Goal: Entertainment & Leisure: Consume media (video, audio)

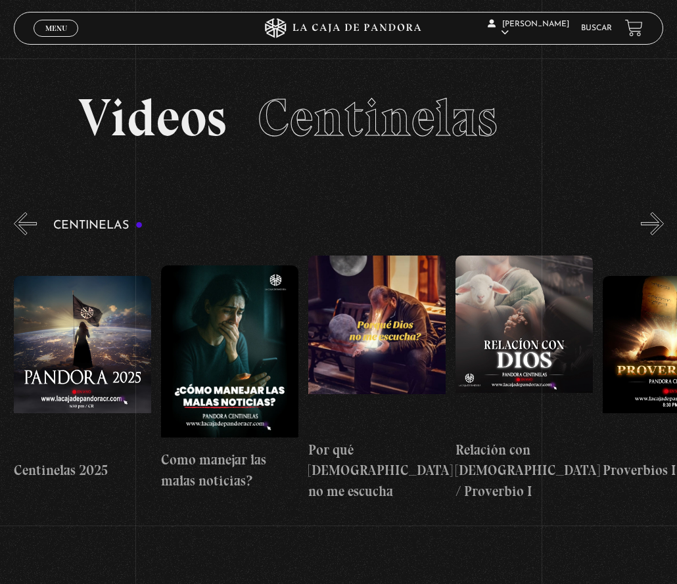
scroll to position [0, 536]
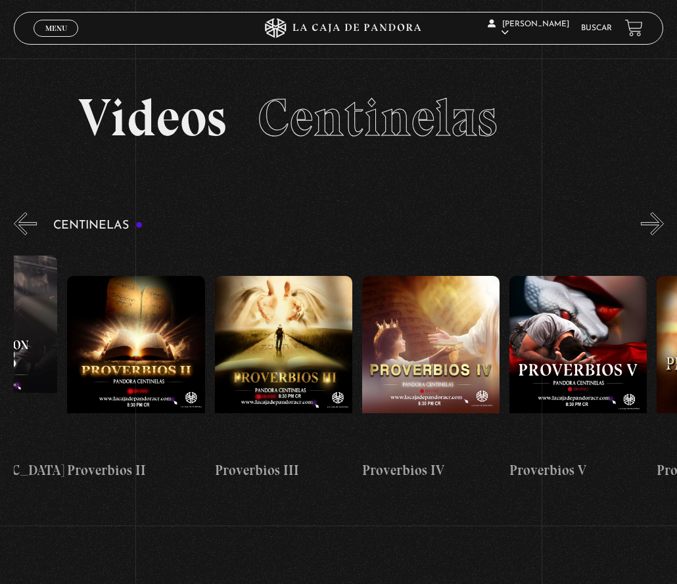
click at [55, 221] on h3 "Centinelas" at bounding box center [98, 225] width 90 height 12
click at [35, 225] on button "«" at bounding box center [25, 223] width 23 height 23
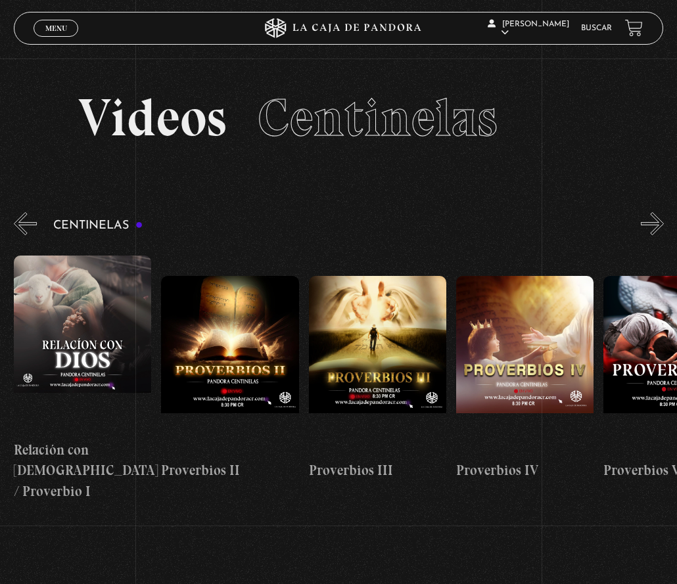
click at [35, 225] on button "«" at bounding box center [25, 223] width 23 height 23
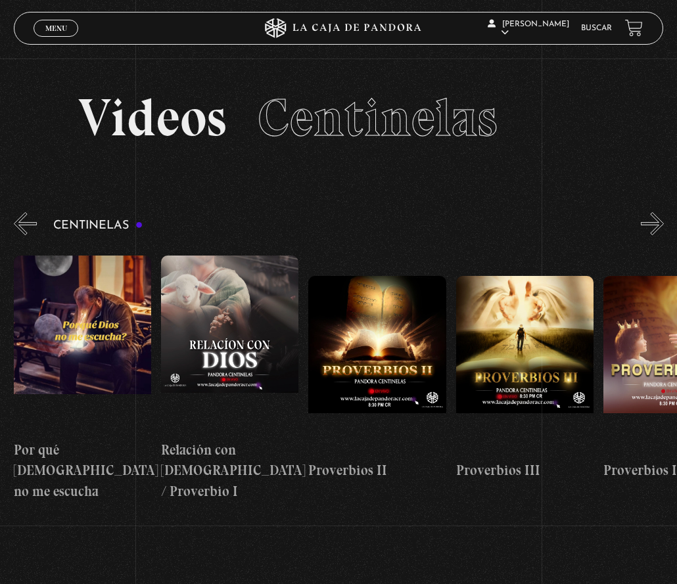
click at [35, 225] on button "«" at bounding box center [25, 223] width 23 height 23
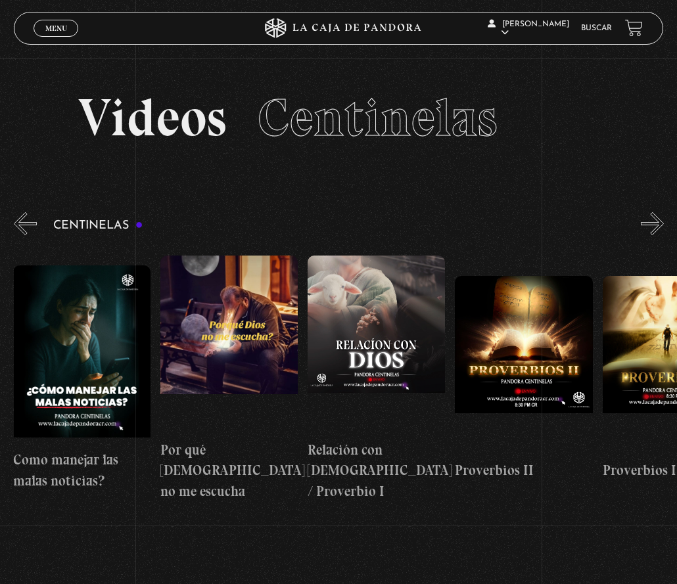
click at [35, 225] on button "«" at bounding box center [25, 223] width 23 height 23
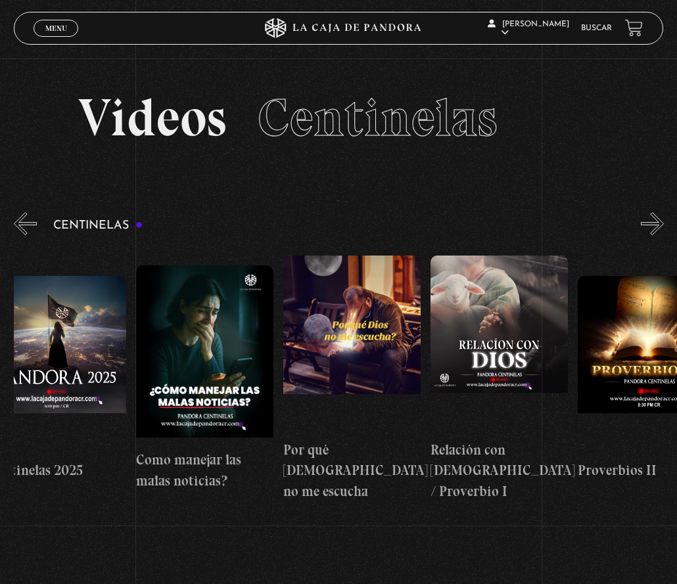
scroll to position [0, 3]
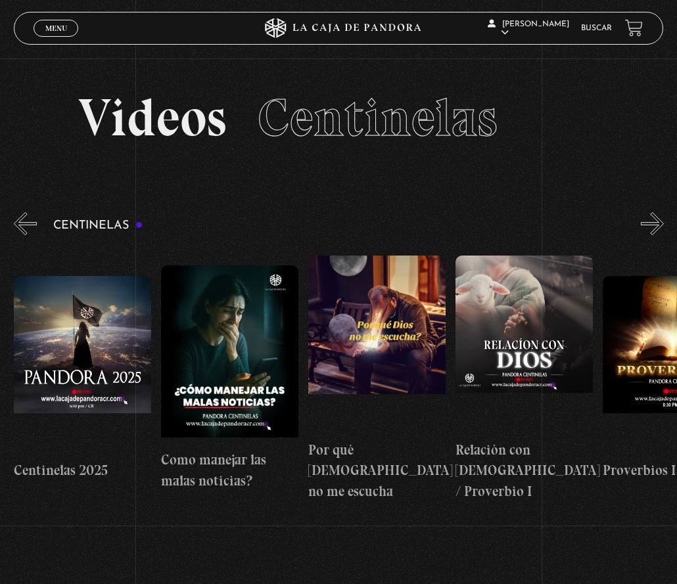
click at [35, 225] on button "«" at bounding box center [25, 223] width 23 height 23
click at [354, 33] on icon at bounding box center [338, 28] width 203 height 20
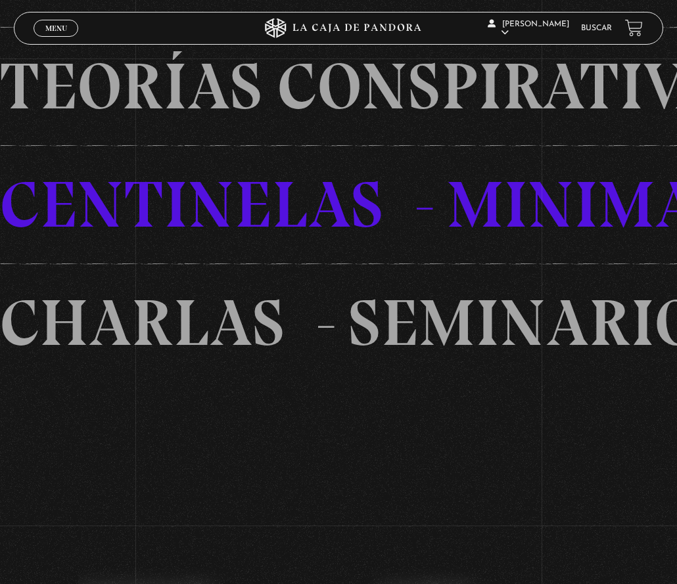
scroll to position [1186, 0]
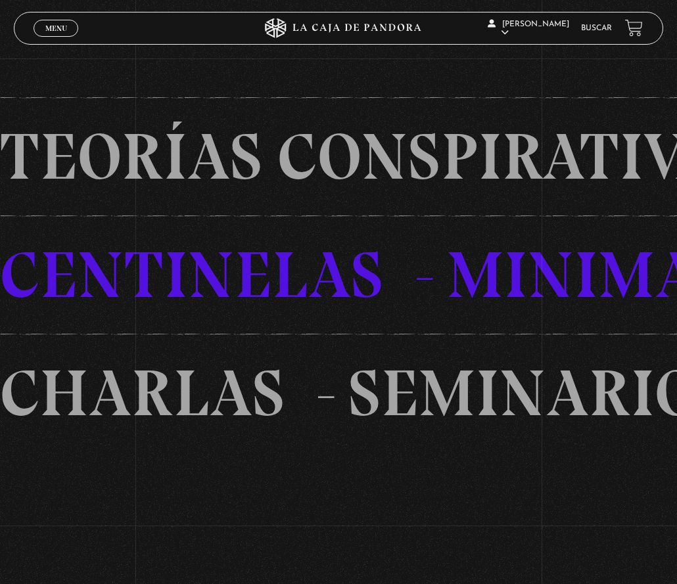
click at [222, 172] on li "TEORíAS CONSPIRATIVAS" at bounding box center [307, 156] width 814 height 118
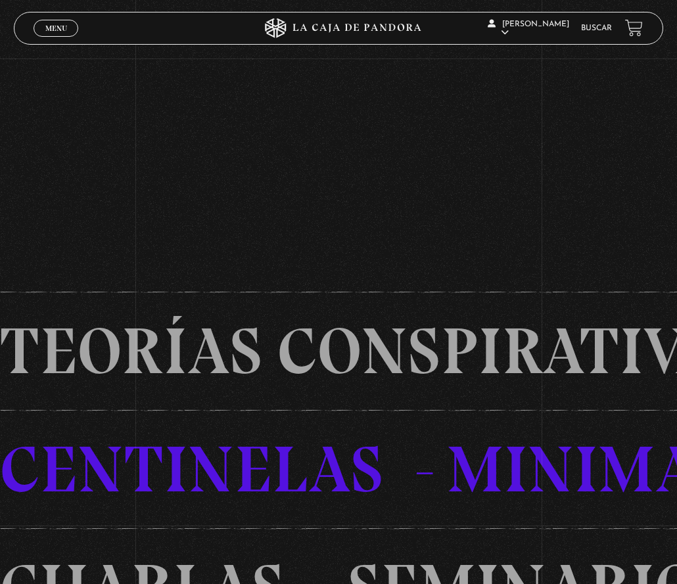
scroll to position [860, 0]
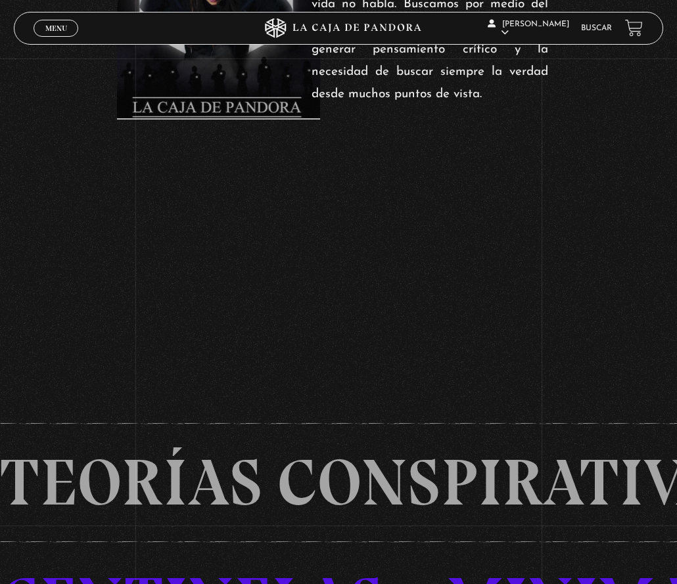
click at [49, 24] on span "Menu" at bounding box center [56, 28] width 22 height 8
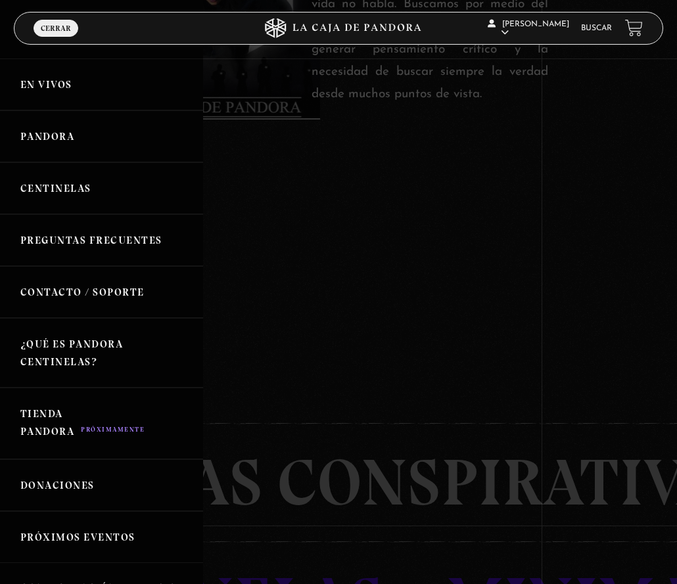
click at [51, 131] on link "Pandora" at bounding box center [101, 136] width 203 height 52
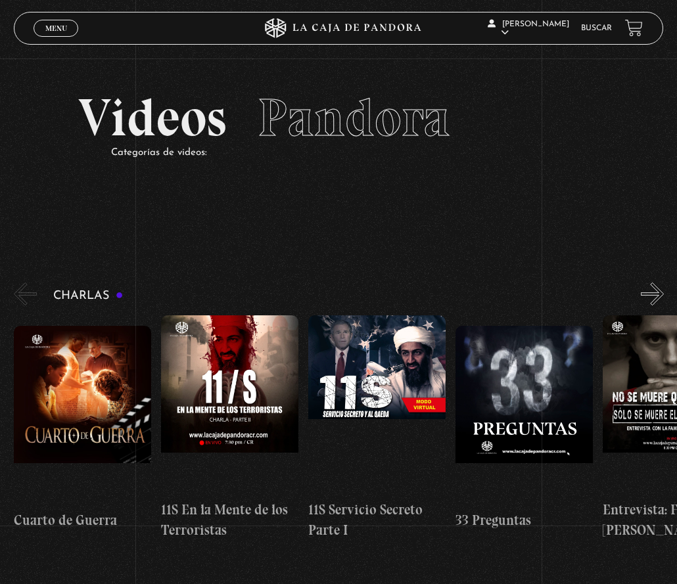
click at [53, 32] on span "Menu" at bounding box center [56, 28] width 22 height 8
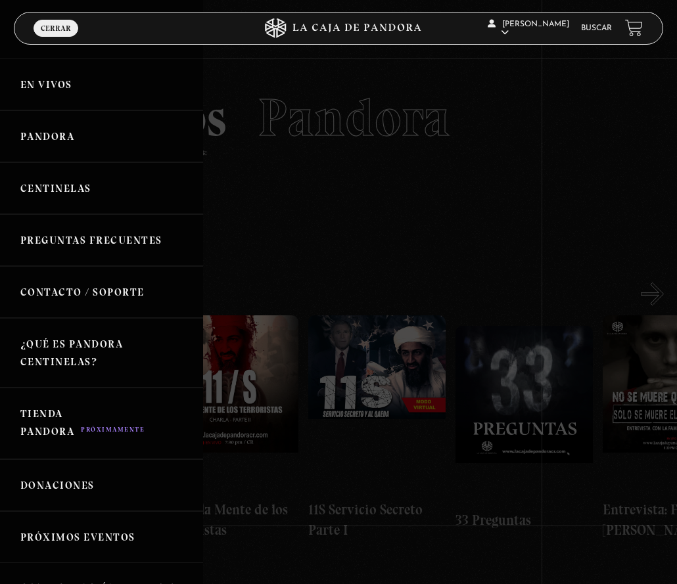
click at [335, 142] on div at bounding box center [338, 292] width 677 height 584
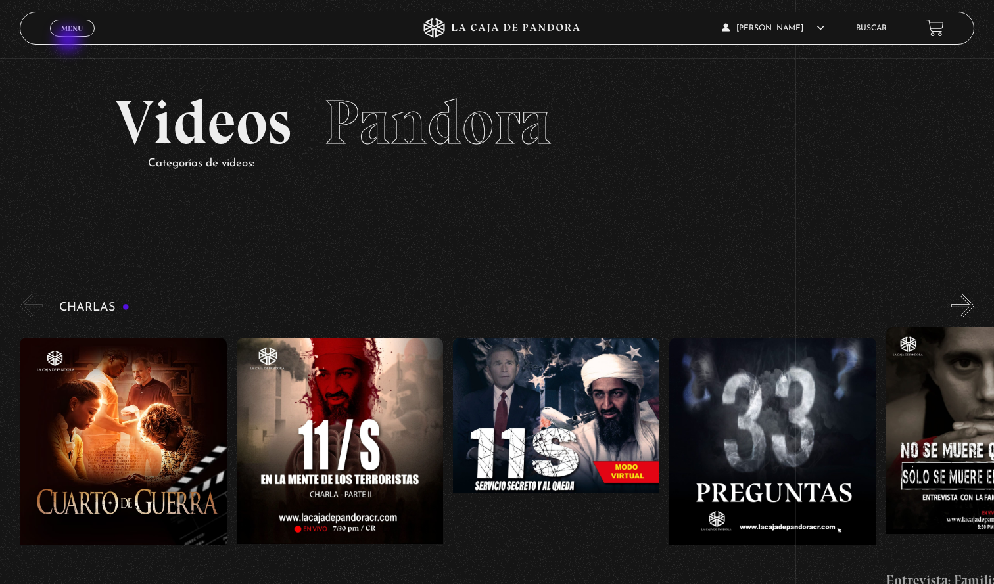
click at [70, 35] on link "Menu Cerrar" at bounding box center [72, 28] width 45 height 17
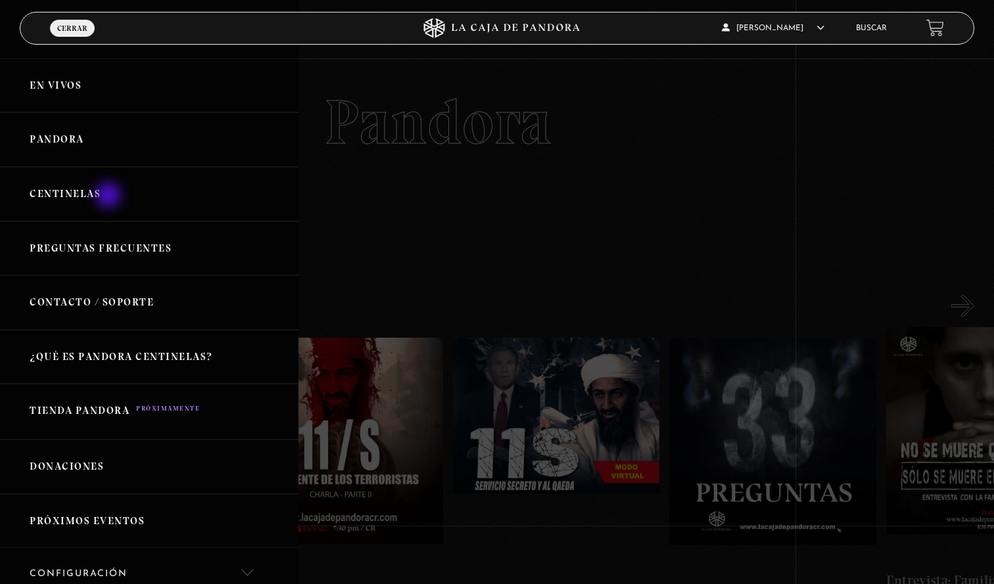
click at [110, 196] on link "Centinelas" at bounding box center [149, 194] width 298 height 55
click at [61, 197] on link "Centinelas" at bounding box center [149, 194] width 298 height 55
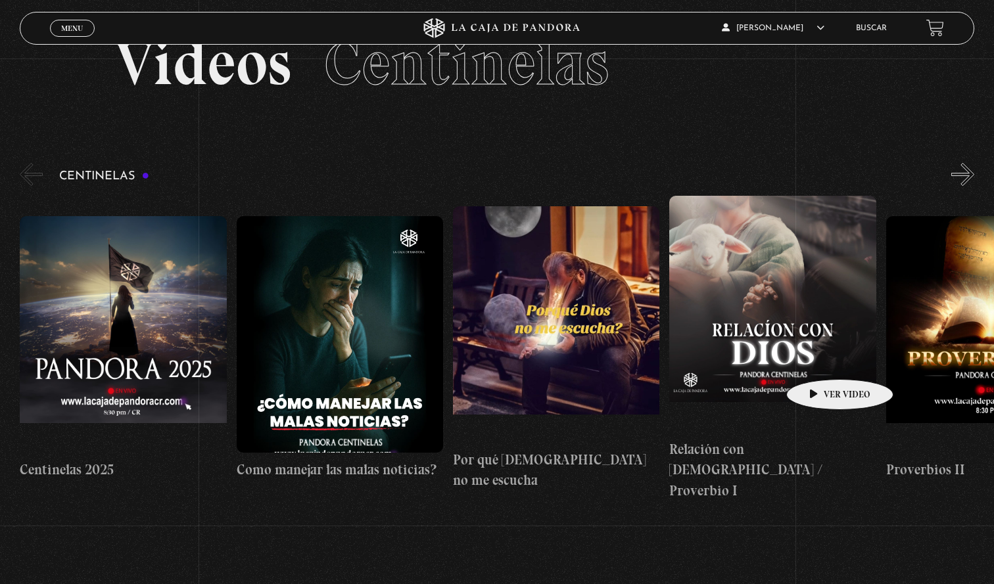
scroll to position [64, 0]
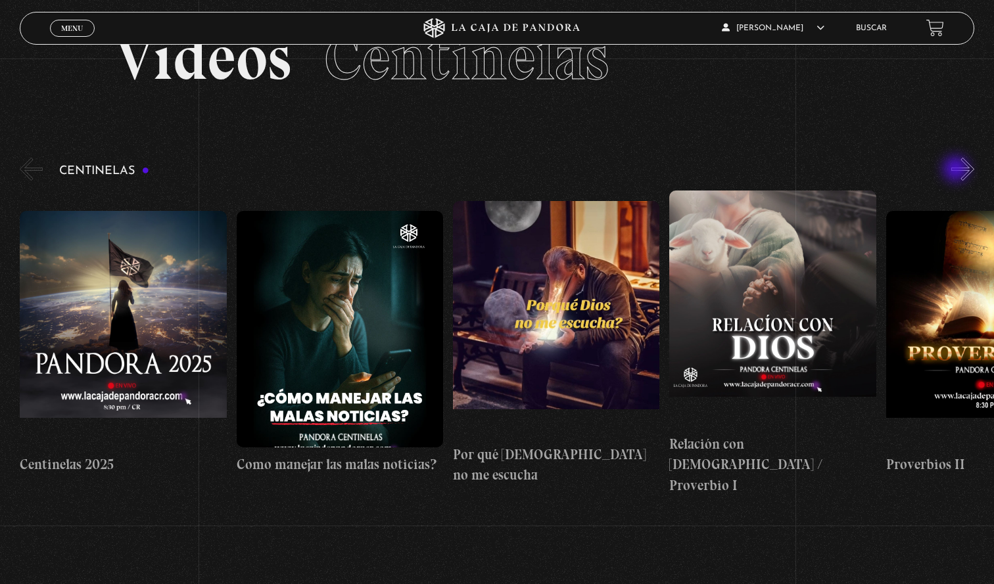
click at [957, 170] on button "»" at bounding box center [962, 169] width 23 height 23
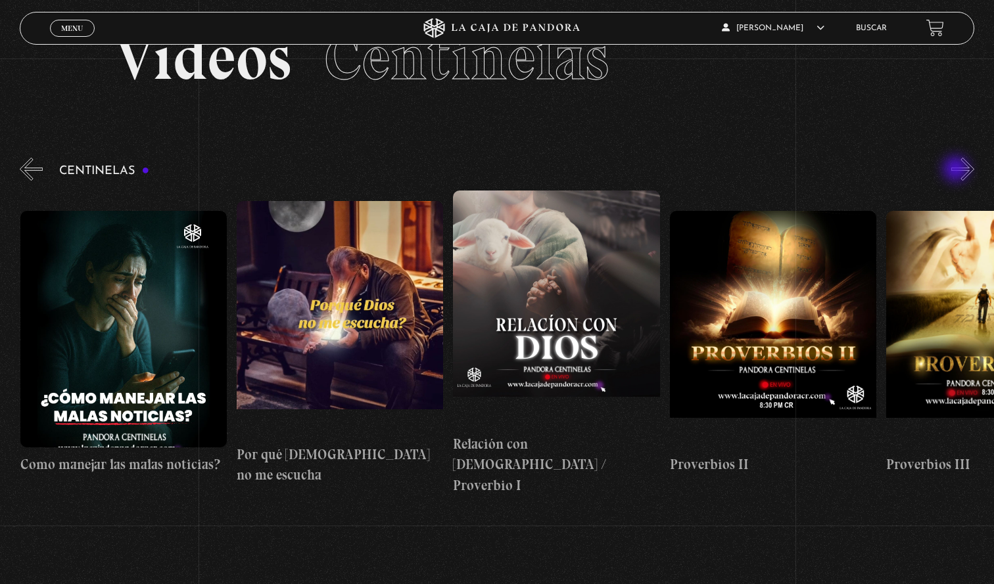
click at [957, 170] on button "»" at bounding box center [962, 169] width 23 height 23
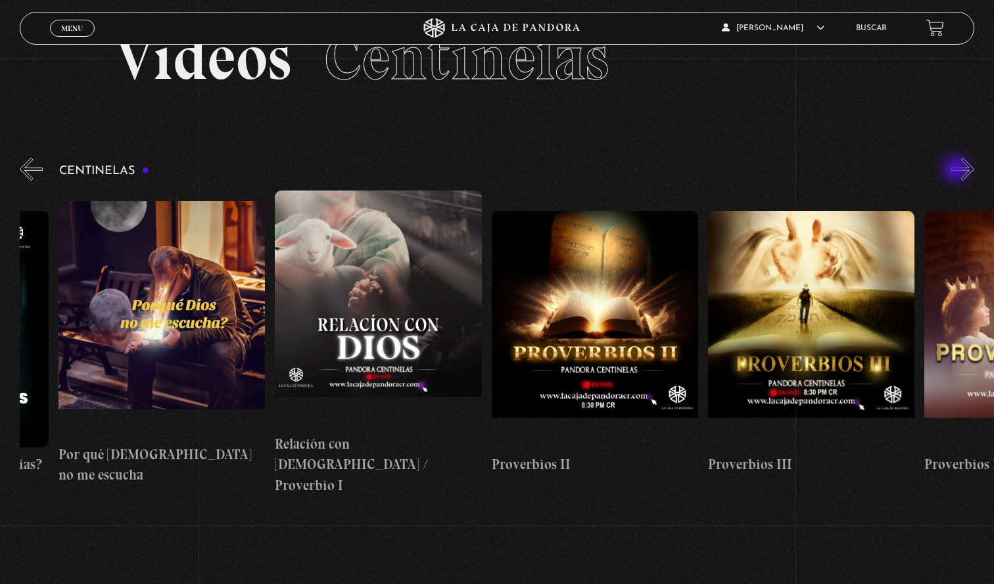
click at [957, 170] on button "»" at bounding box center [962, 169] width 23 height 23
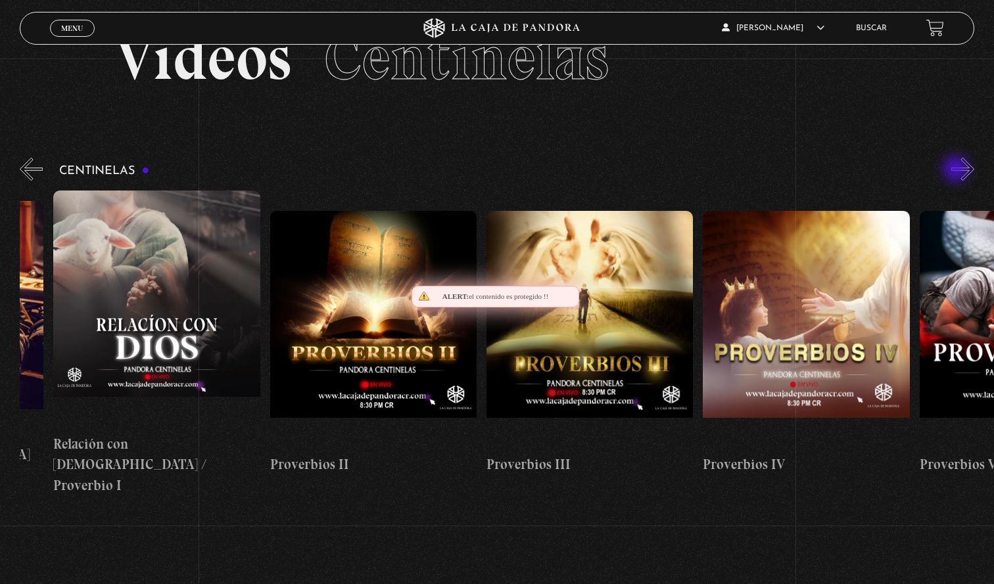
click at [957, 170] on button "»" at bounding box center [962, 169] width 23 height 23
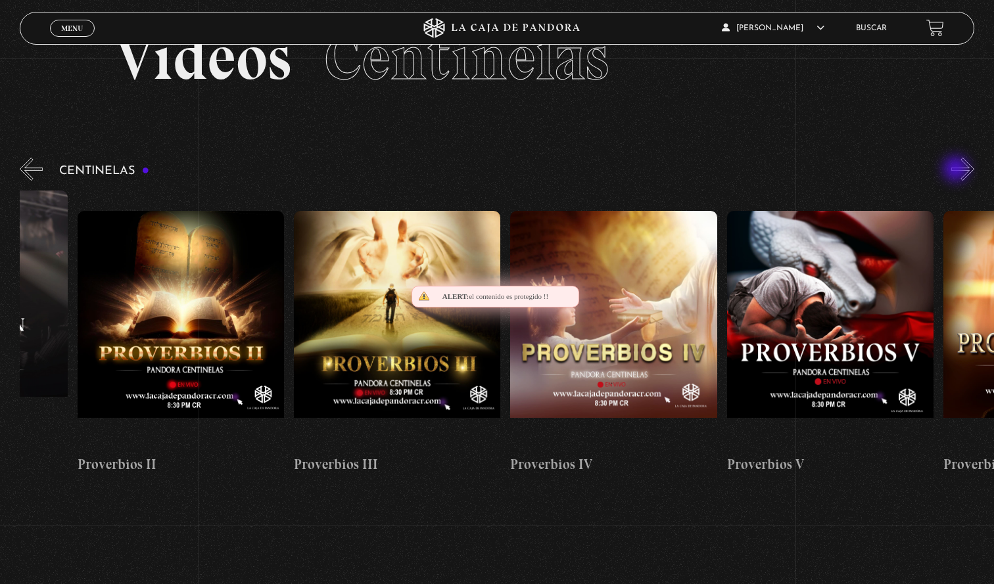
click at [957, 170] on button "»" at bounding box center [962, 169] width 23 height 23
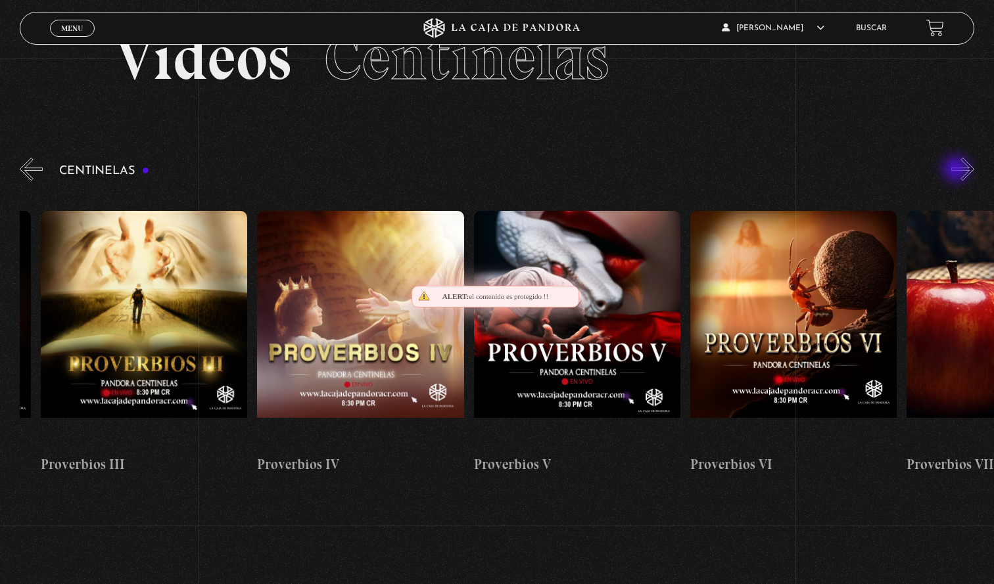
click at [957, 170] on button "»" at bounding box center [962, 169] width 23 height 23
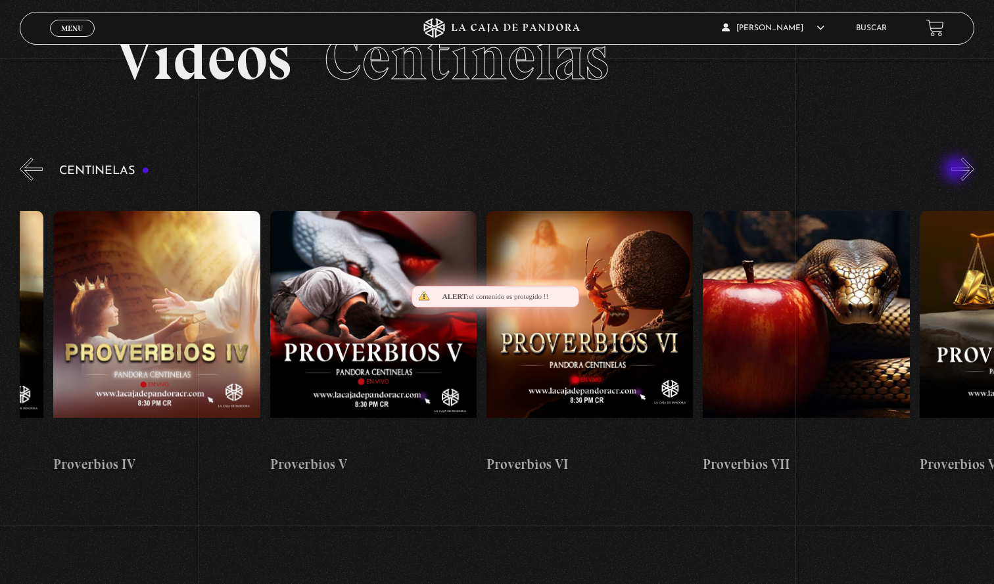
click at [957, 170] on button "»" at bounding box center [962, 169] width 23 height 23
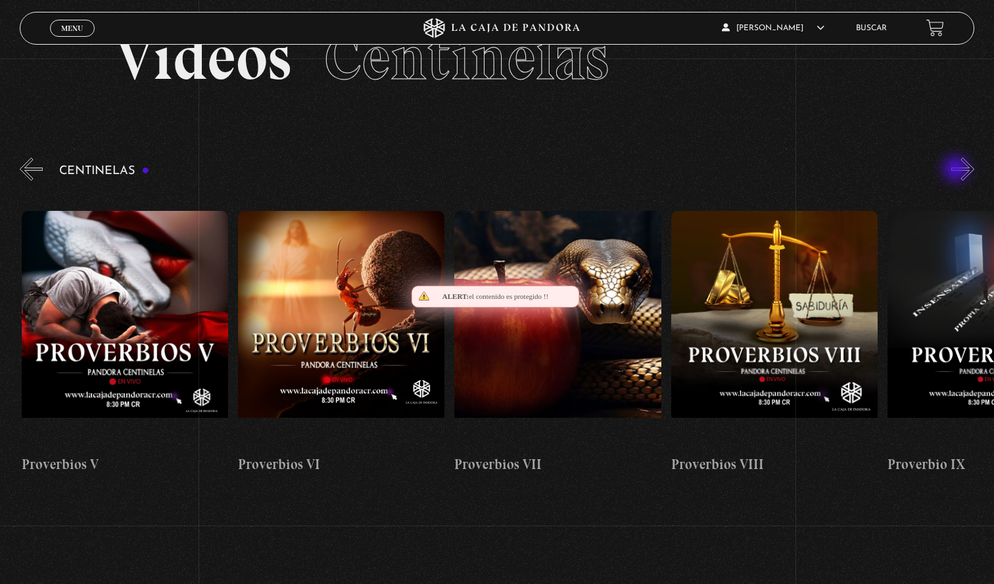
click at [957, 170] on button "»" at bounding box center [962, 169] width 23 height 23
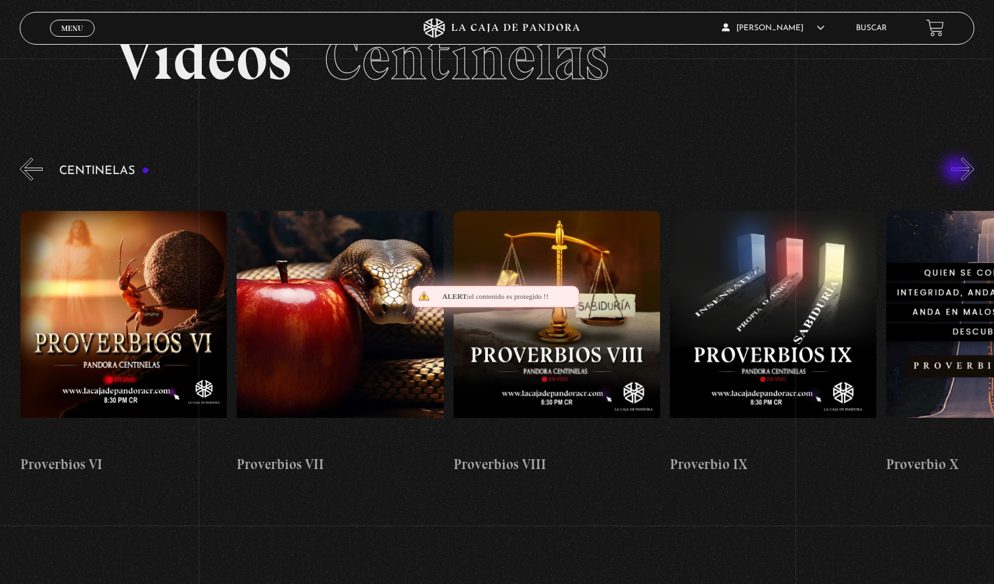
click at [957, 171] on button "»" at bounding box center [962, 169] width 23 height 23
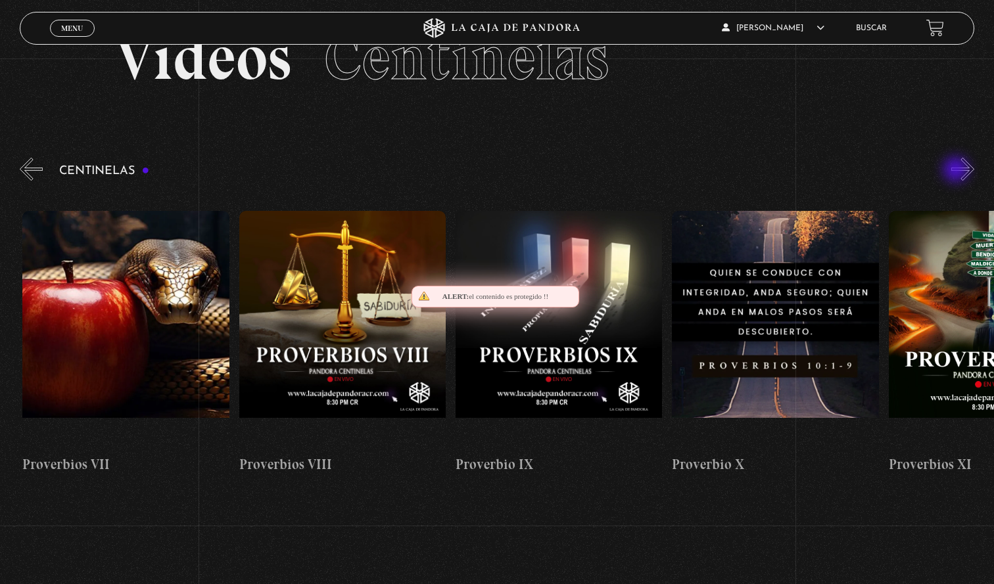
click at [957, 171] on button "»" at bounding box center [962, 169] width 23 height 23
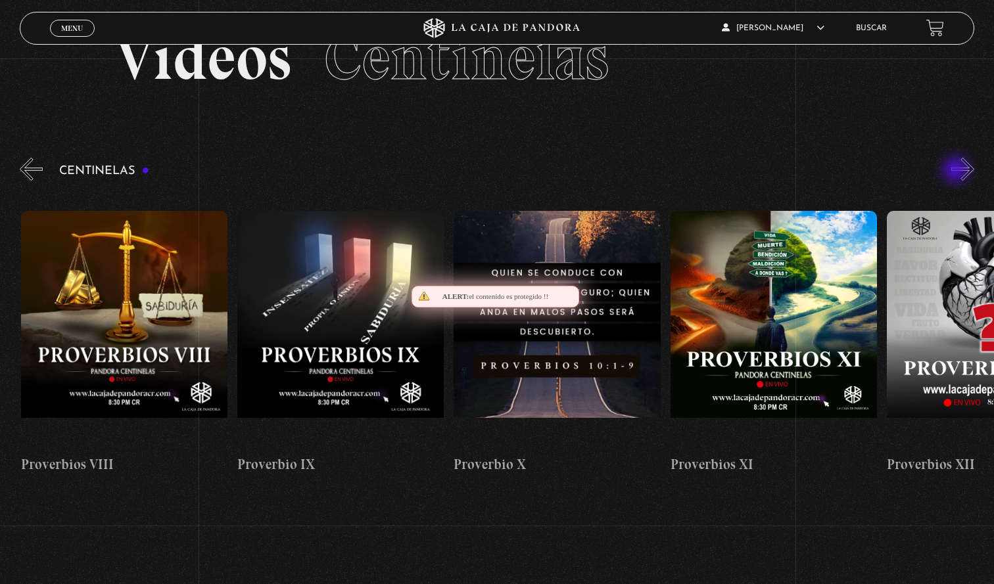
click at [957, 171] on button "»" at bounding box center [962, 169] width 23 height 23
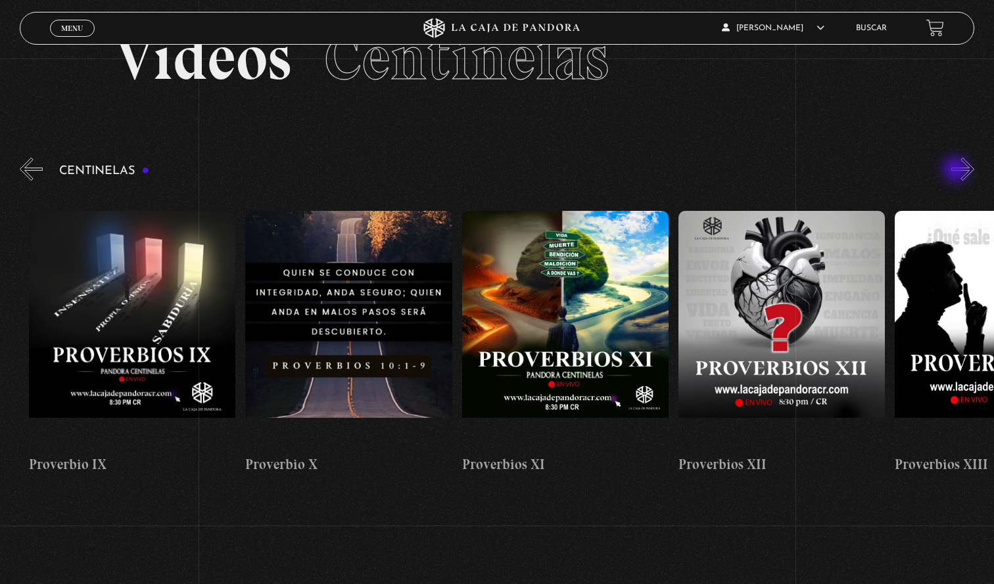
click at [957, 171] on button "»" at bounding box center [962, 169] width 23 height 23
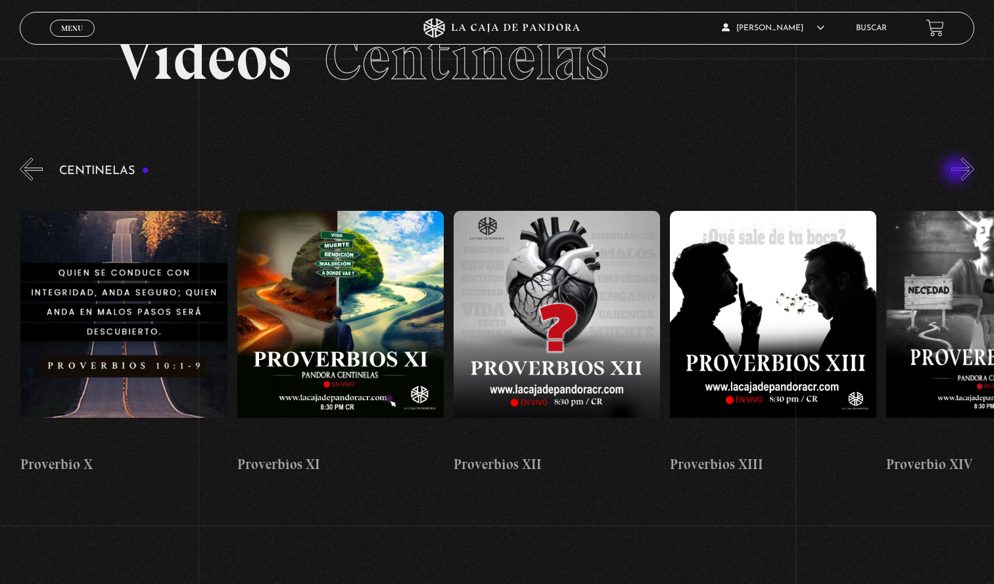
click at [957, 172] on button "»" at bounding box center [962, 169] width 23 height 23
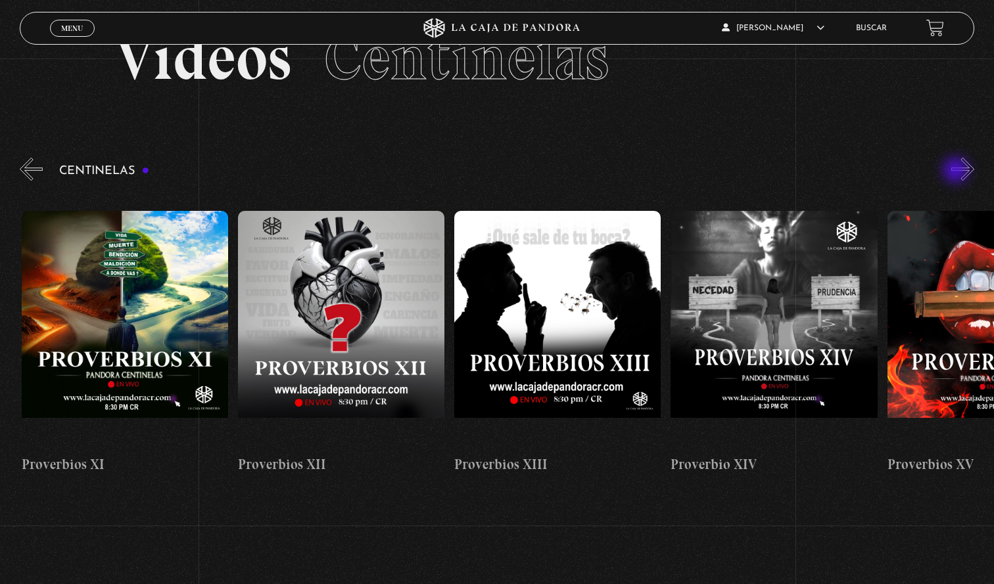
click at [957, 172] on button "»" at bounding box center [962, 169] width 23 height 23
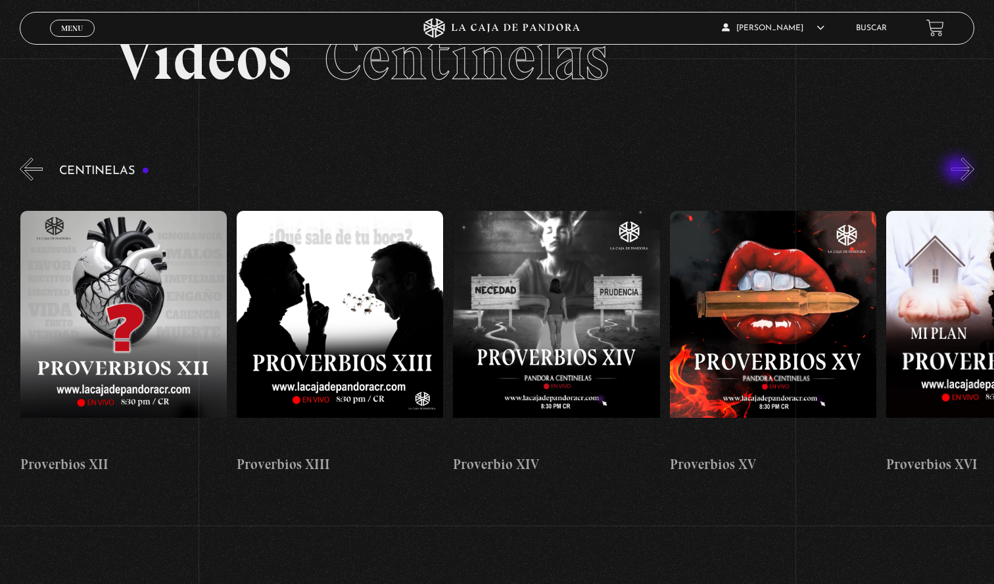
click at [957, 170] on button "»" at bounding box center [962, 169] width 23 height 23
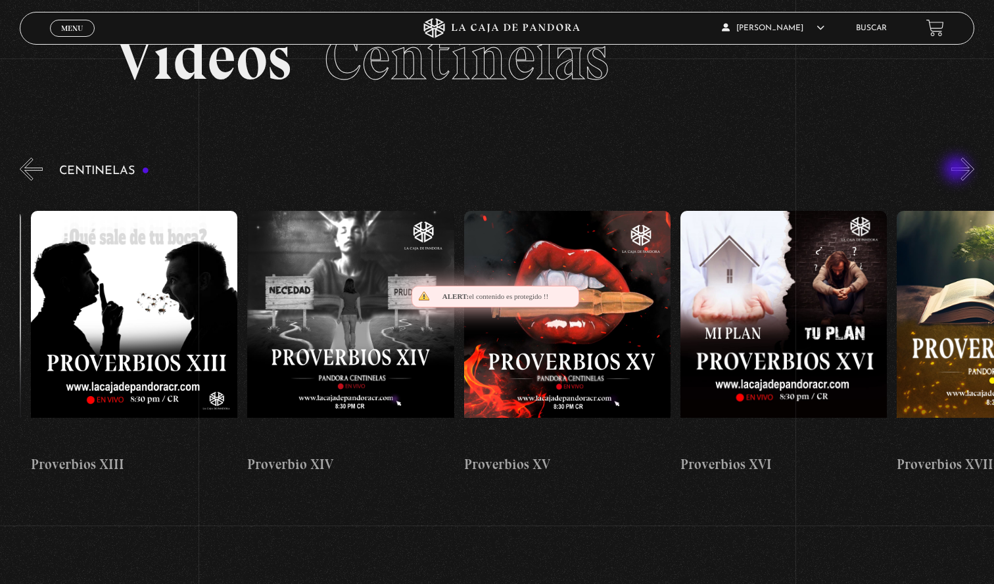
click at [957, 170] on button "»" at bounding box center [962, 169] width 23 height 23
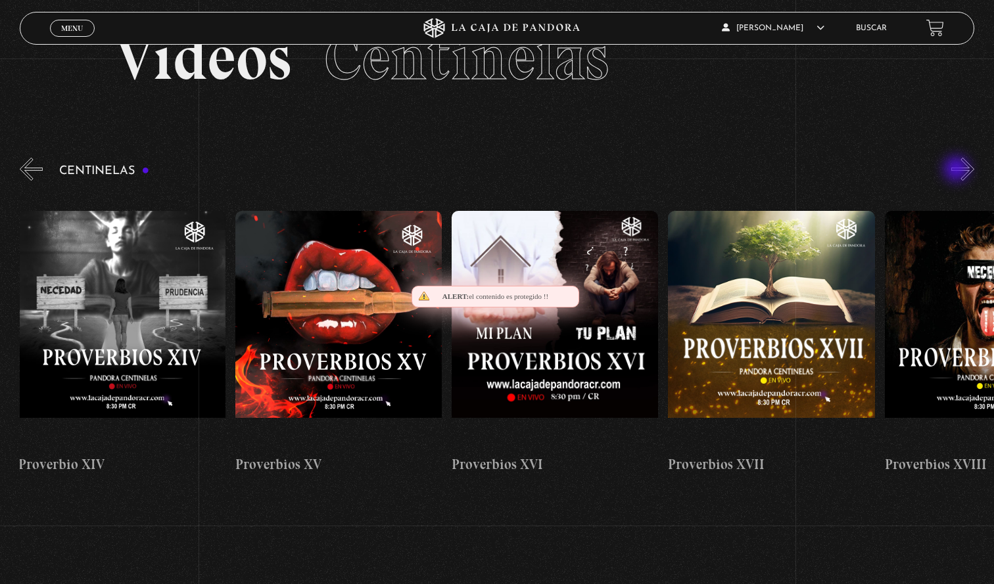
click at [957, 170] on button "»" at bounding box center [962, 169] width 23 height 23
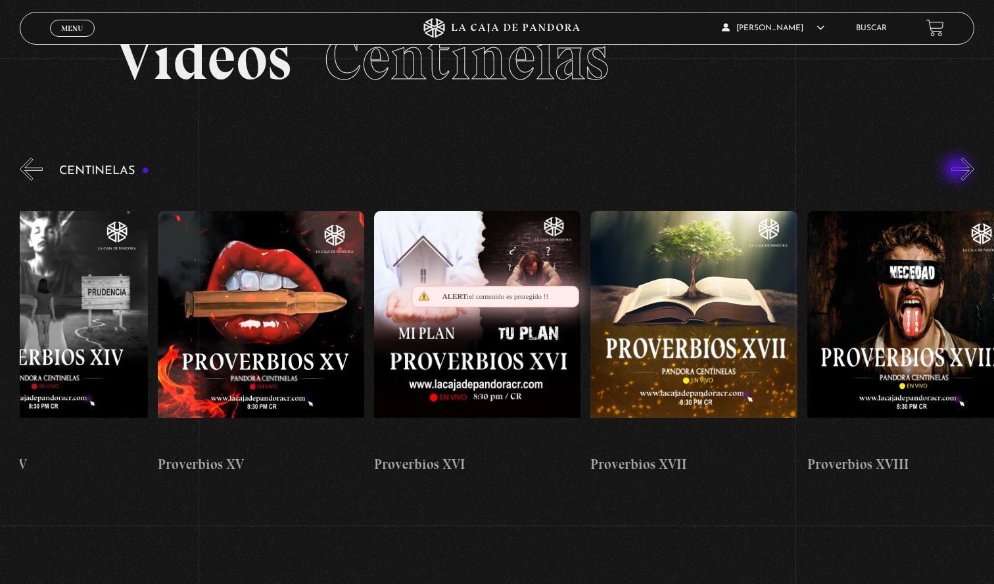
click at [957, 170] on button "»" at bounding box center [962, 169] width 23 height 23
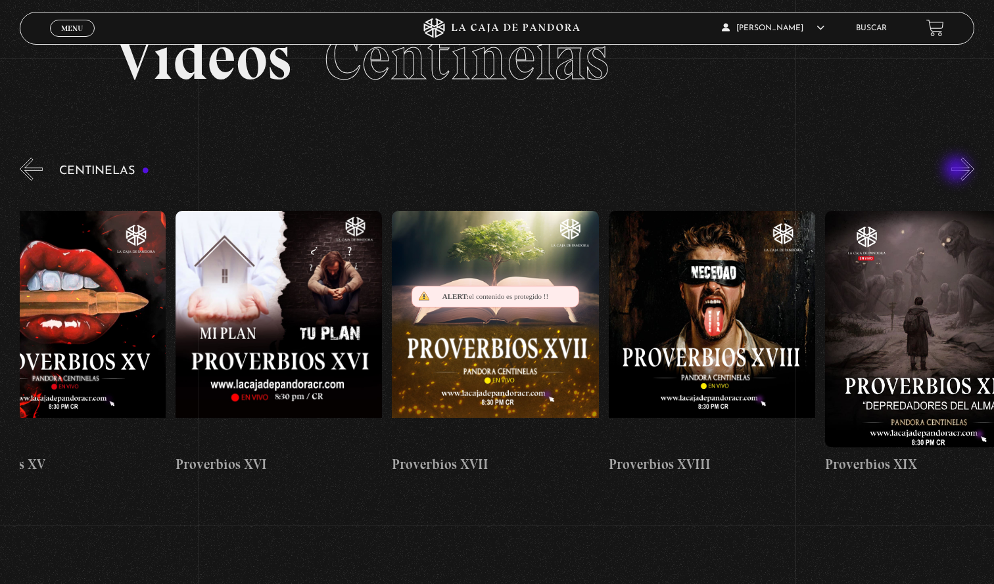
click at [957, 170] on button "»" at bounding box center [962, 169] width 23 height 23
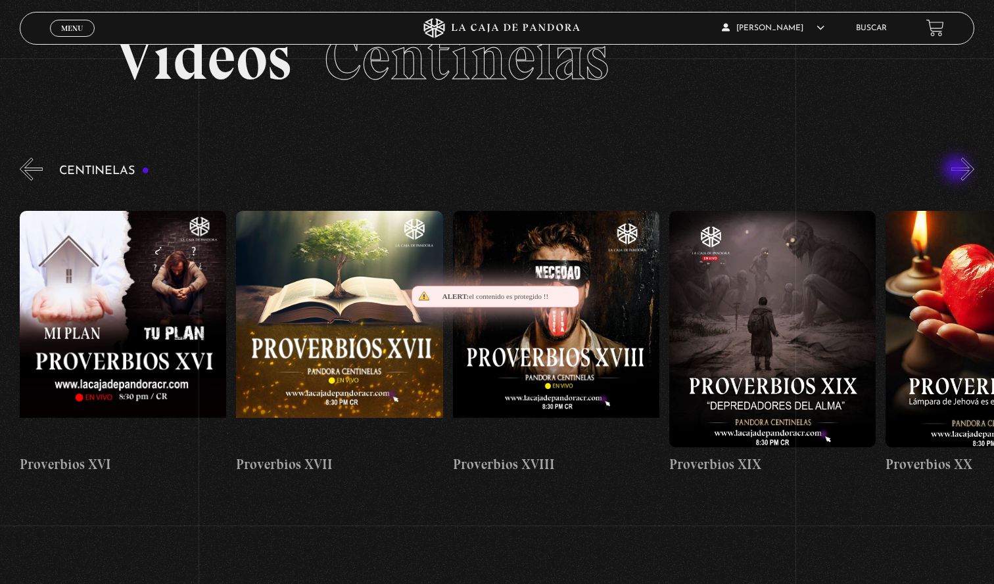
click at [957, 170] on button "»" at bounding box center [962, 169] width 23 height 23
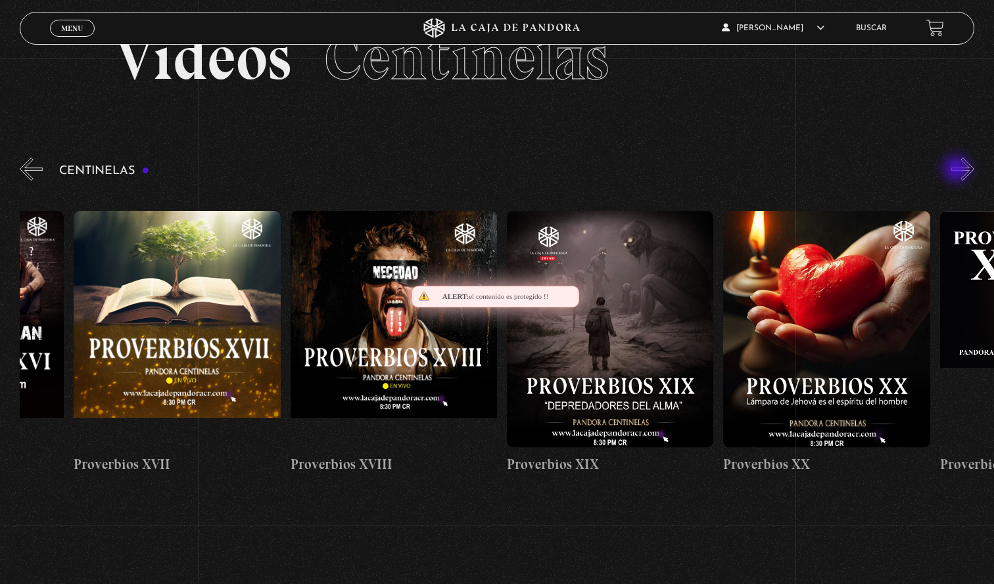
click at [957, 170] on button "»" at bounding box center [962, 169] width 23 height 23
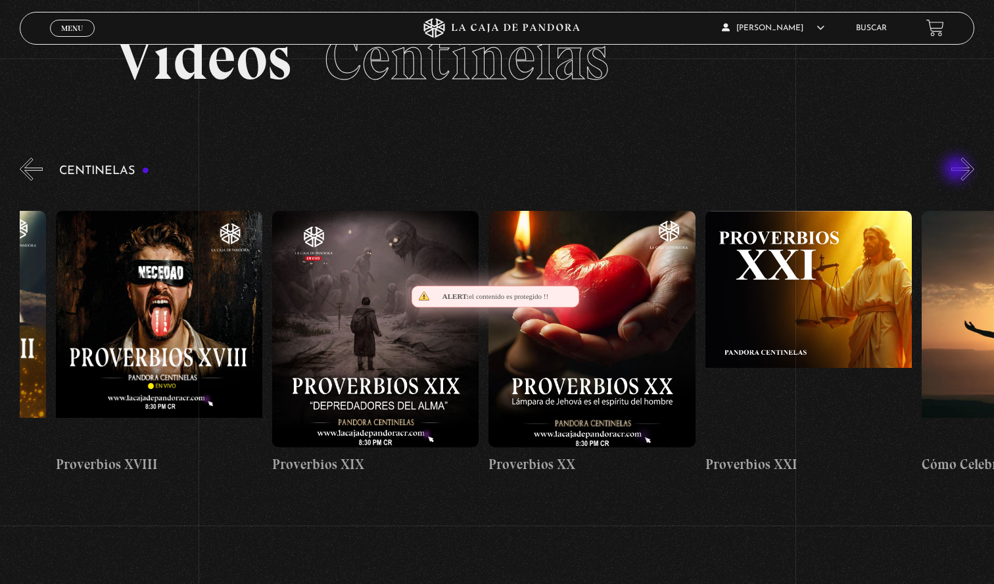
click at [957, 170] on button "»" at bounding box center [962, 169] width 23 height 23
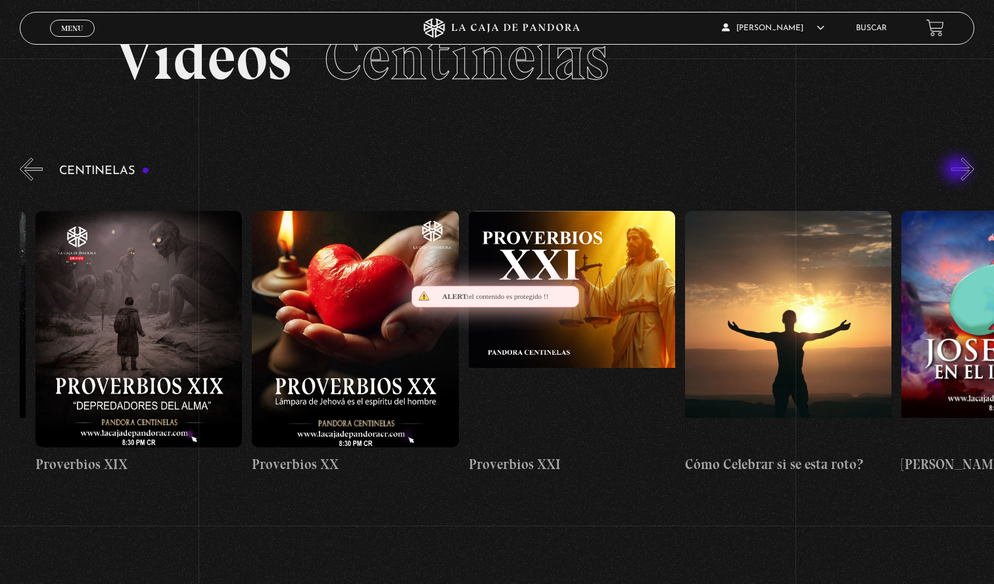
click at [957, 170] on button "»" at bounding box center [962, 169] width 23 height 23
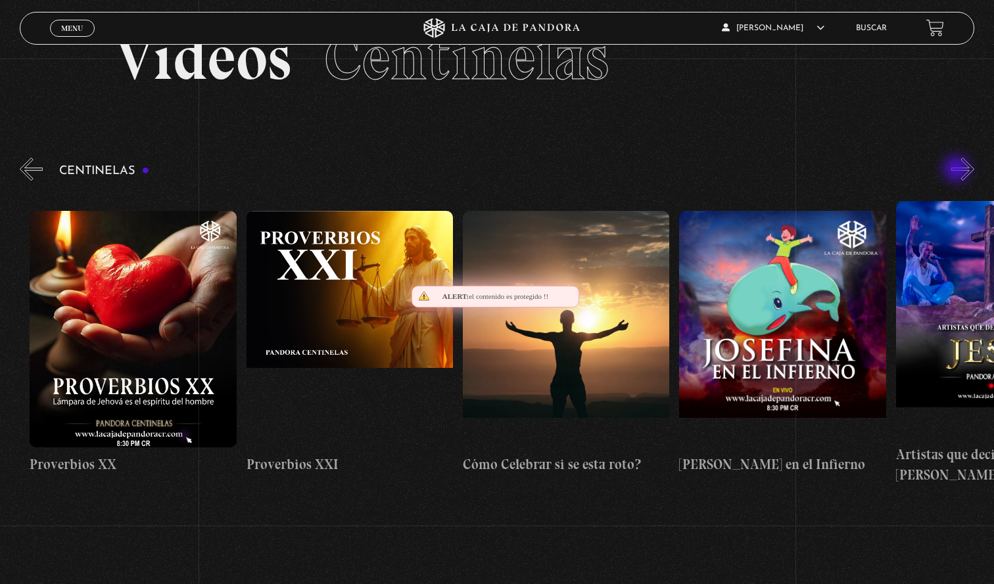
click at [957, 170] on button "»" at bounding box center [962, 169] width 23 height 23
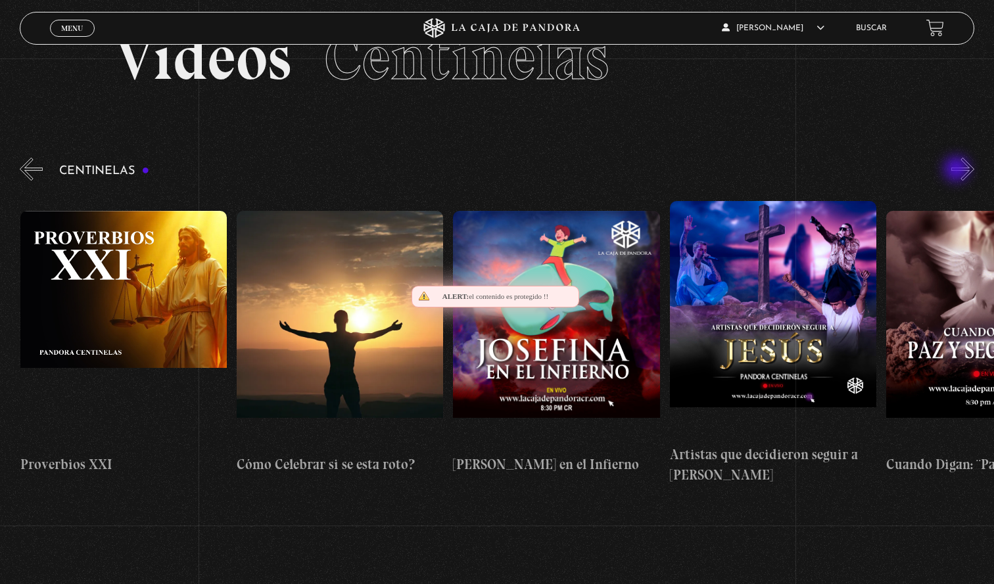
scroll to position [0, 4977]
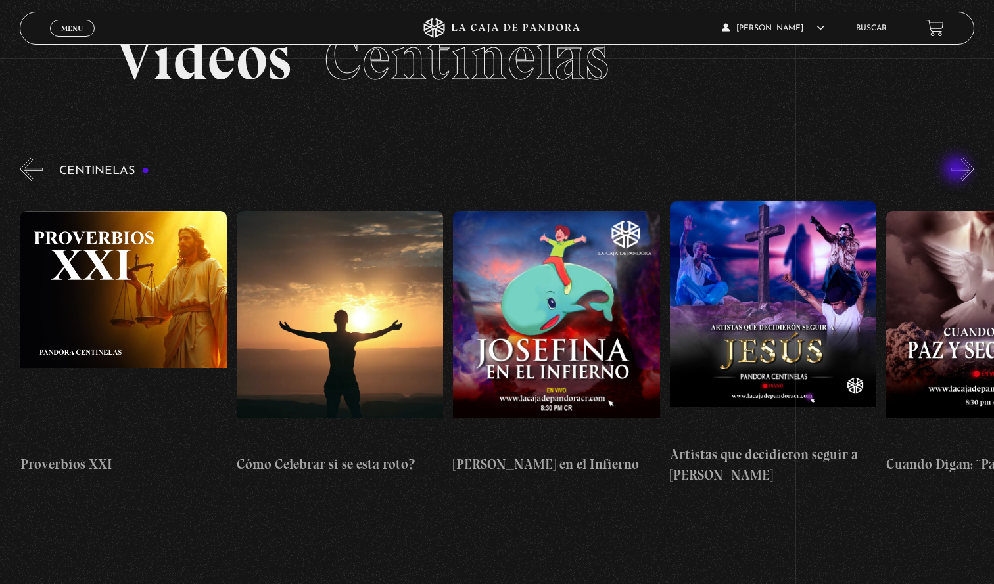
click at [957, 170] on button "»" at bounding box center [962, 169] width 23 height 23
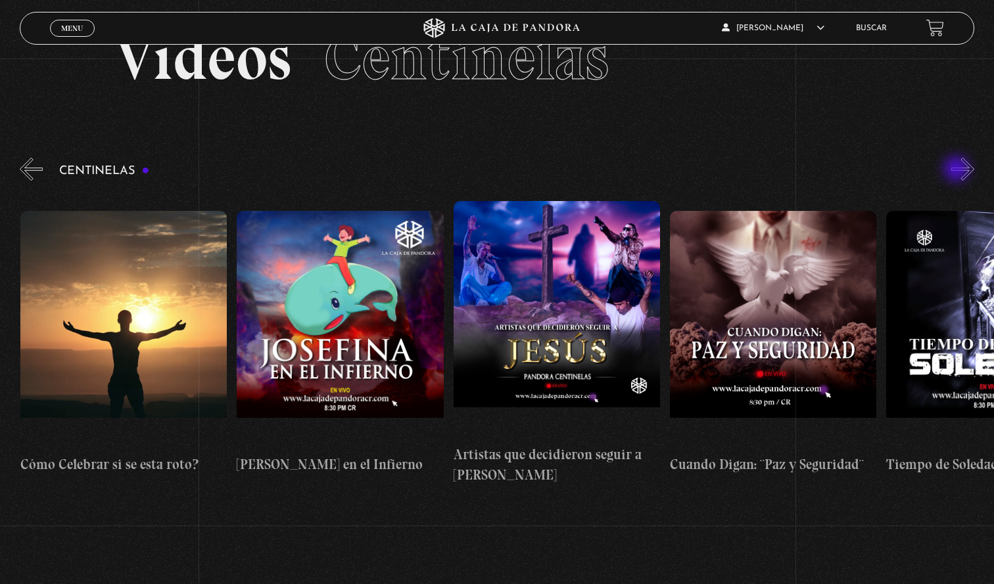
click at [957, 170] on button "»" at bounding box center [962, 169] width 23 height 23
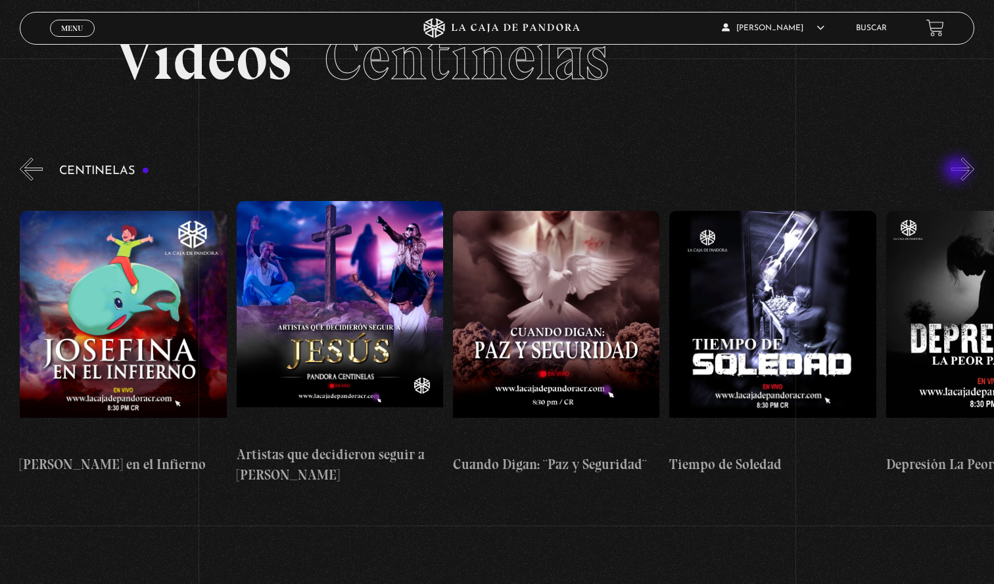
click at [957, 171] on button "»" at bounding box center [962, 169] width 23 height 23
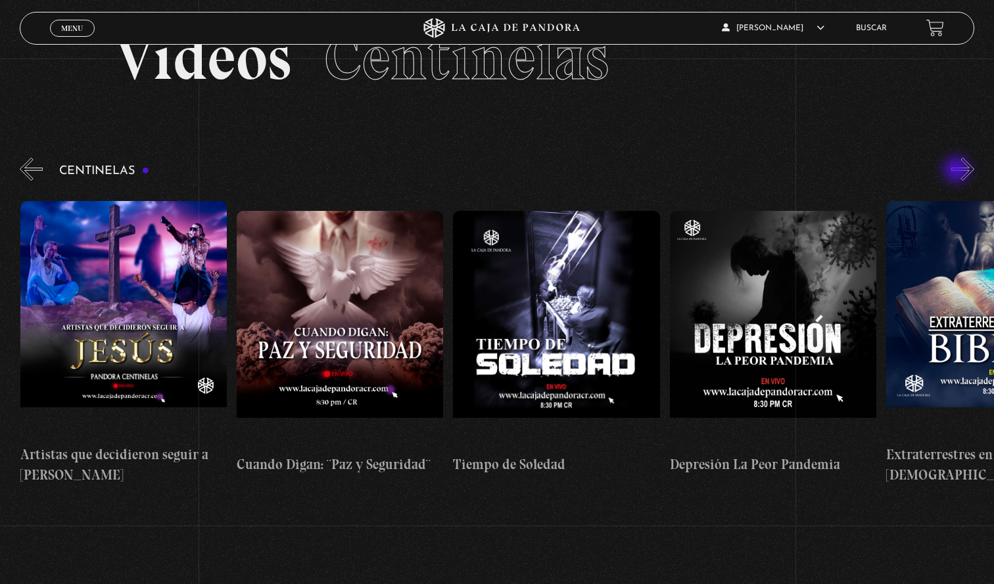
click at [957, 171] on button "»" at bounding box center [962, 169] width 23 height 23
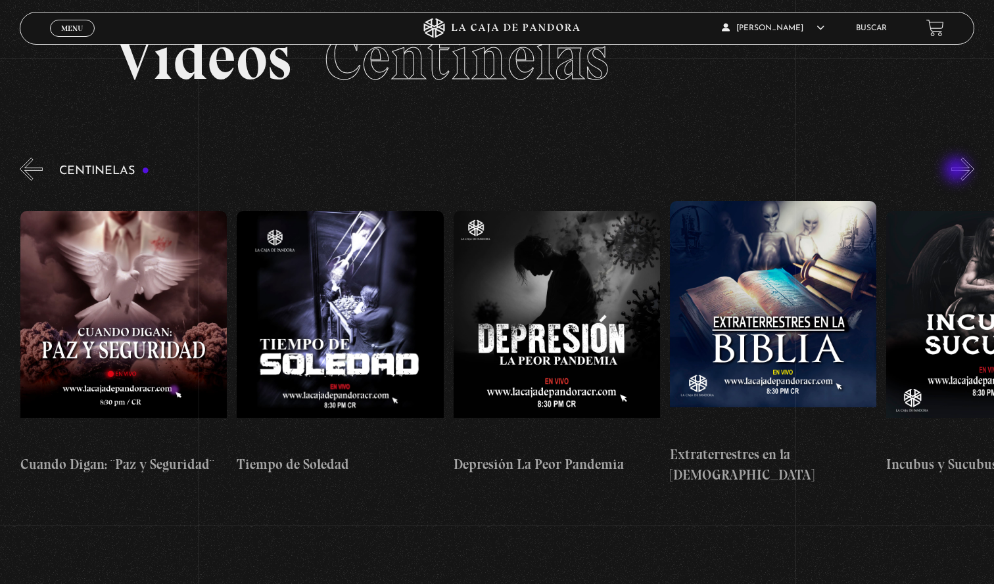
click at [957, 171] on button "»" at bounding box center [962, 169] width 23 height 23
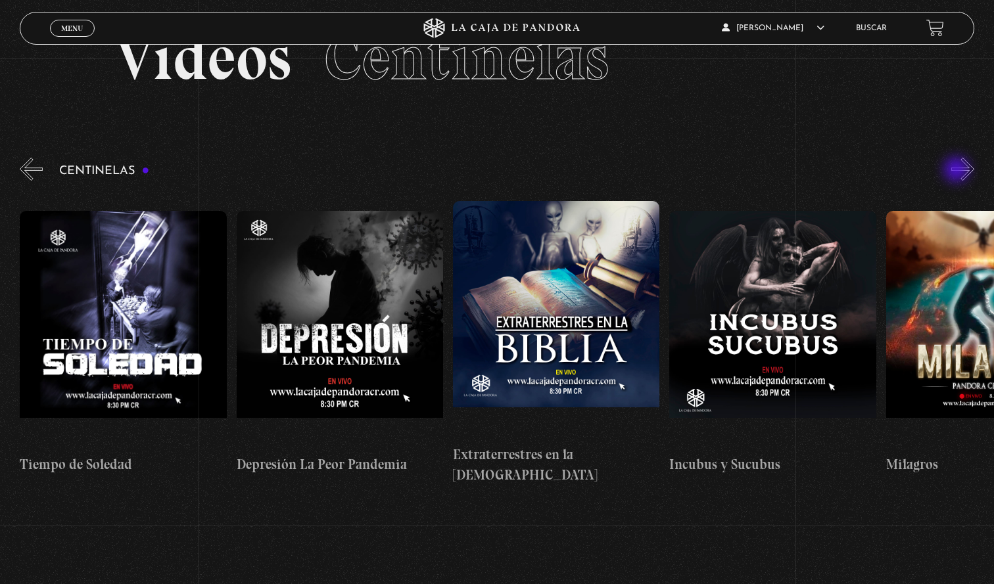
click at [957, 171] on button "»" at bounding box center [962, 169] width 23 height 23
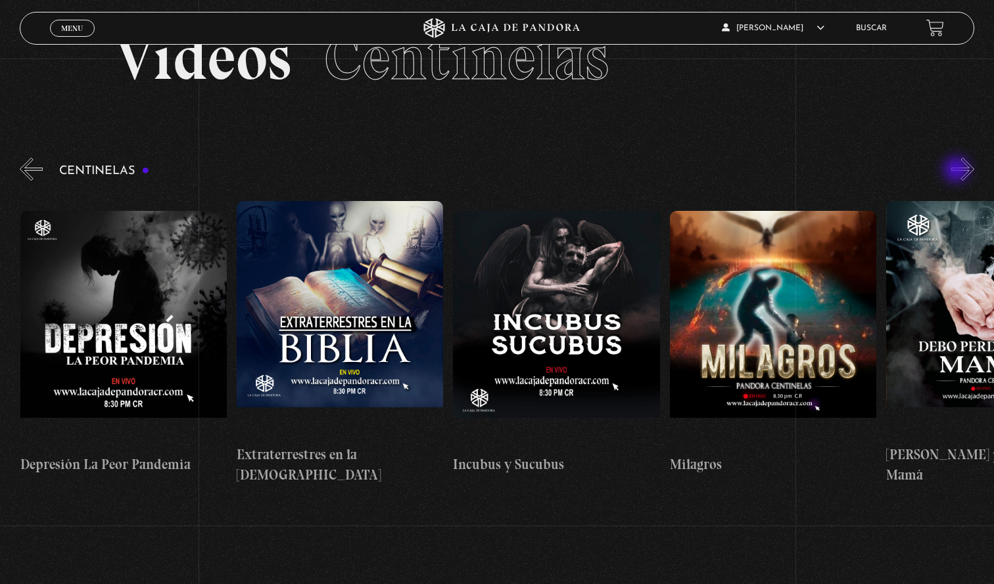
click at [957, 171] on button "»" at bounding box center [962, 169] width 23 height 23
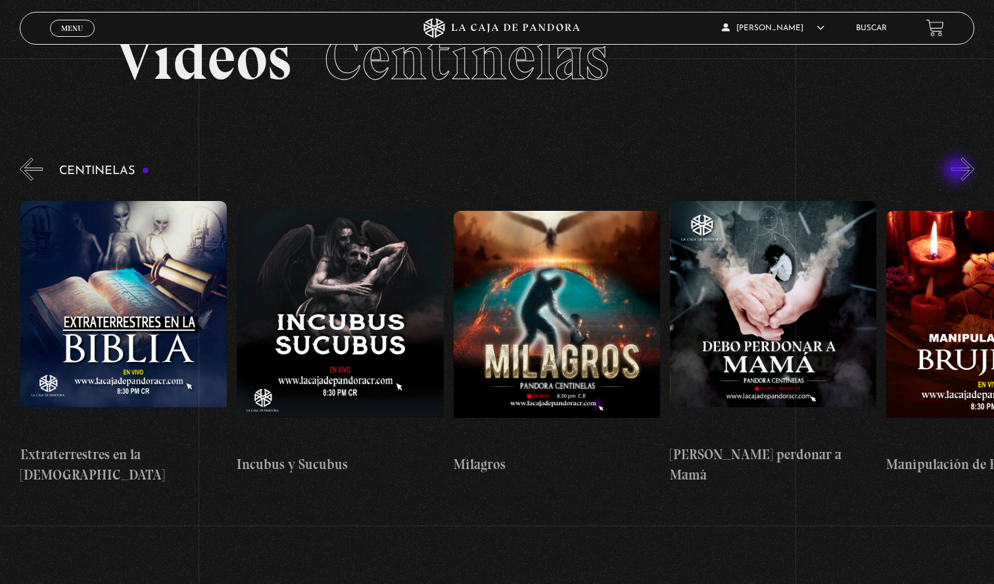
click at [957, 171] on button "»" at bounding box center [962, 169] width 23 height 23
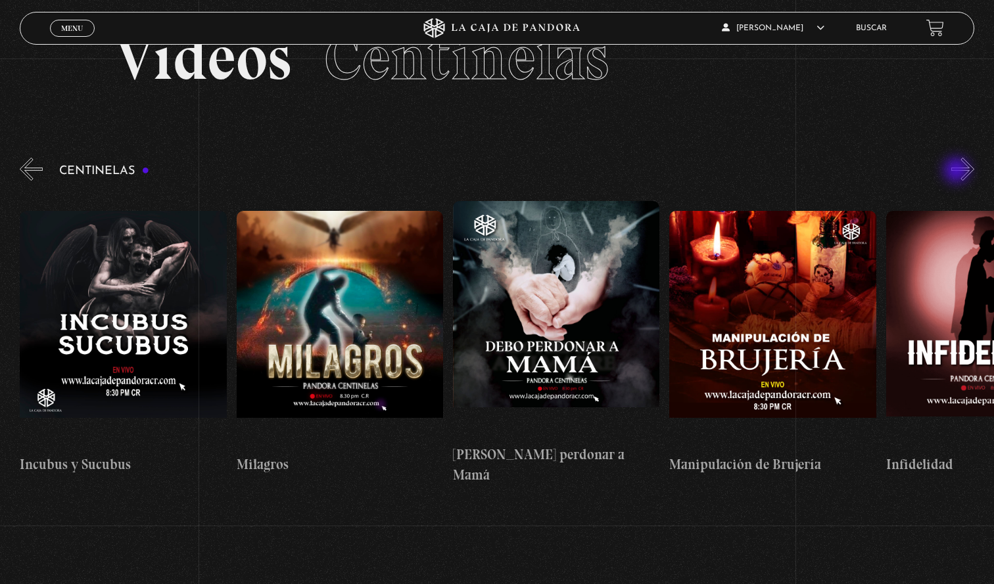
click at [957, 172] on button "»" at bounding box center [962, 169] width 23 height 23
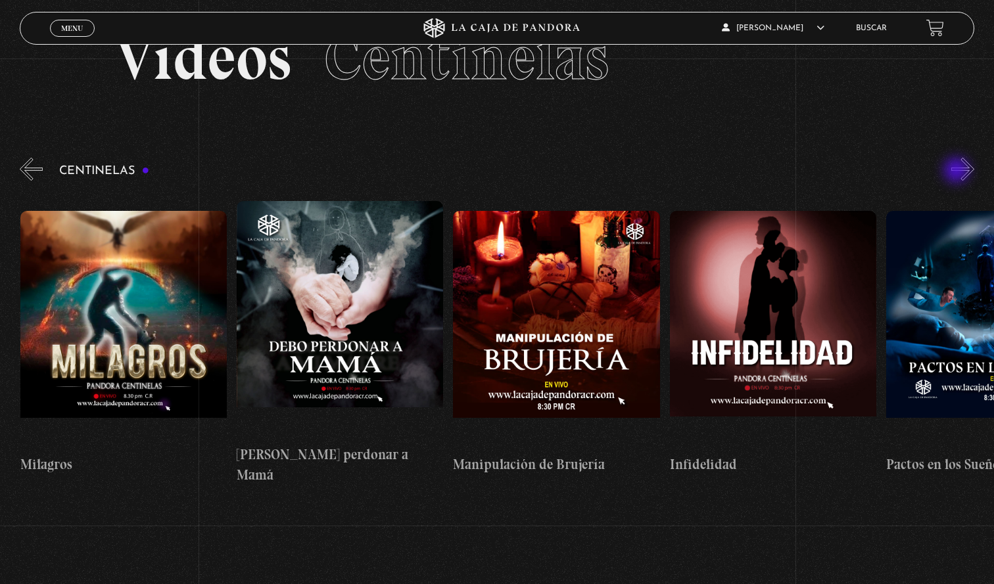
click at [957, 172] on button "»" at bounding box center [962, 169] width 23 height 23
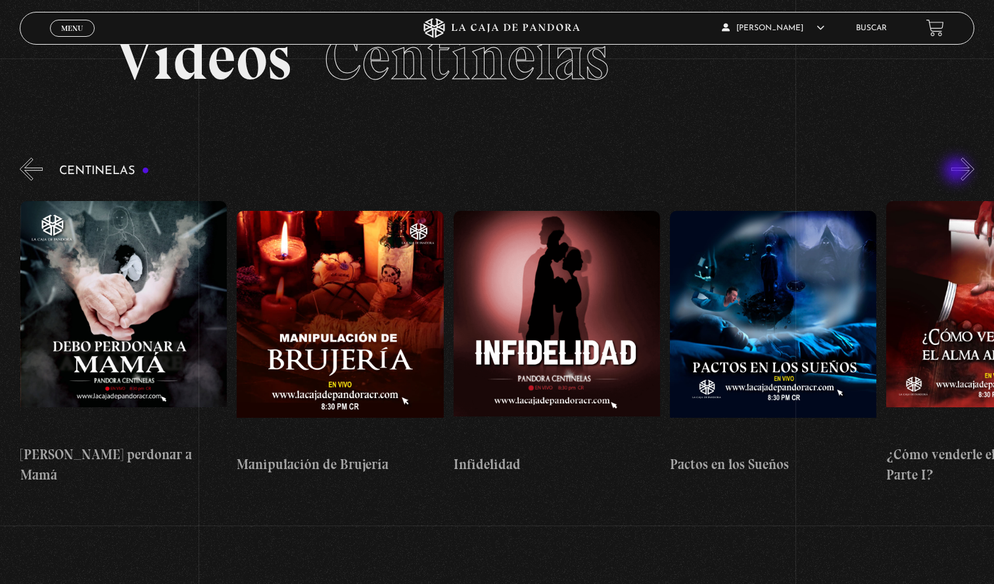
click at [957, 172] on button "»" at bounding box center [962, 169] width 23 height 23
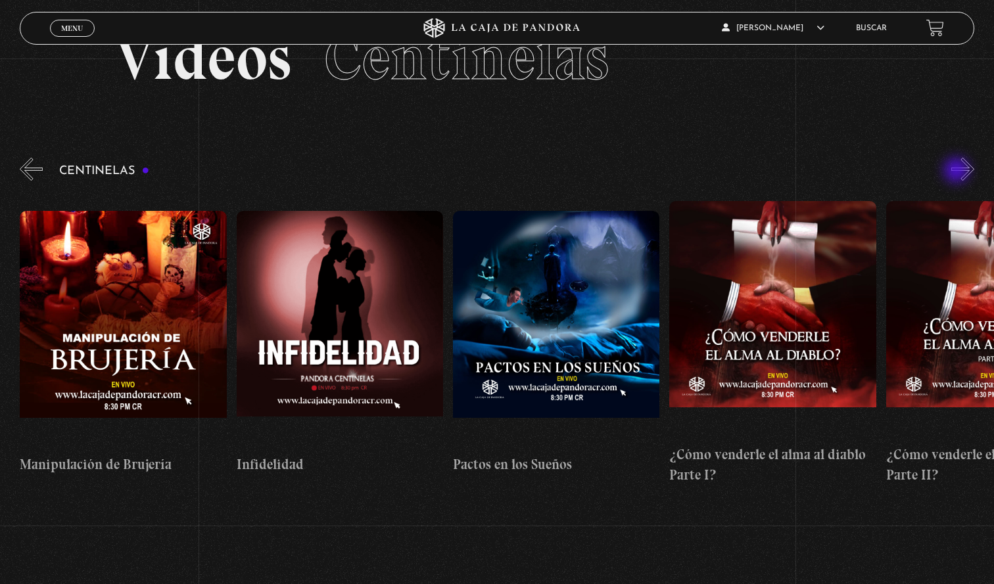
click at [957, 172] on button "»" at bounding box center [962, 169] width 23 height 23
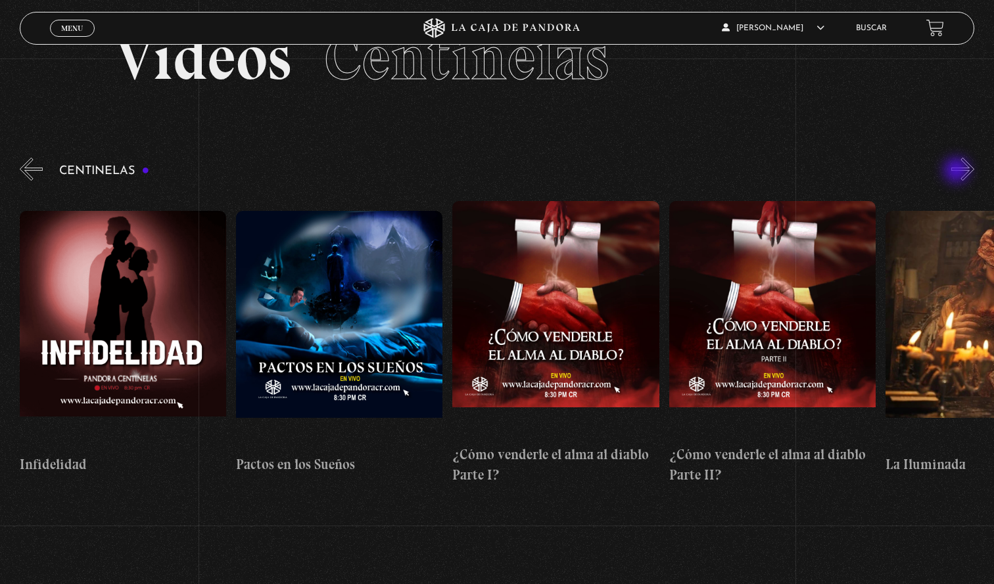
click at [957, 172] on button "»" at bounding box center [962, 169] width 23 height 23
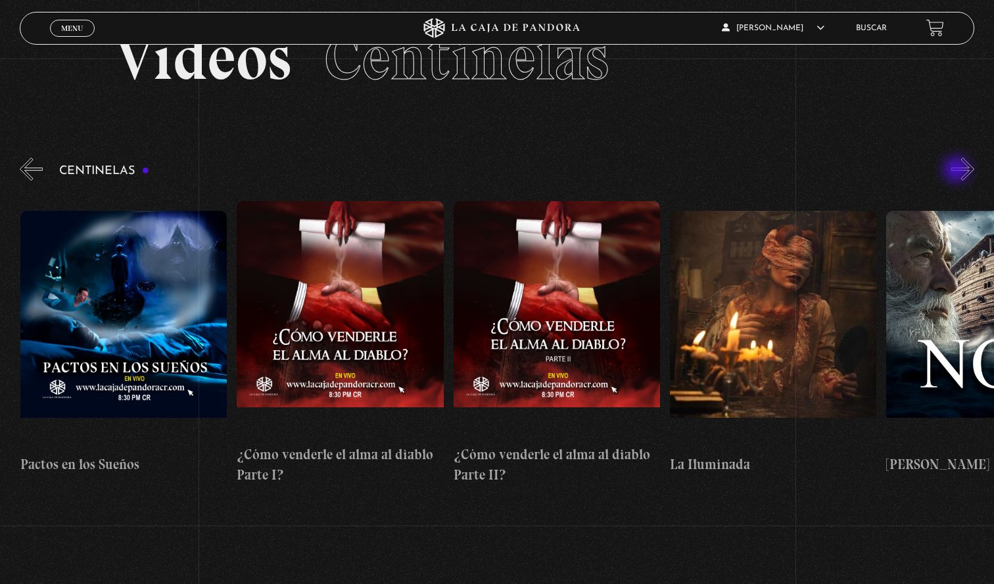
click at [957, 171] on button "»" at bounding box center [962, 169] width 23 height 23
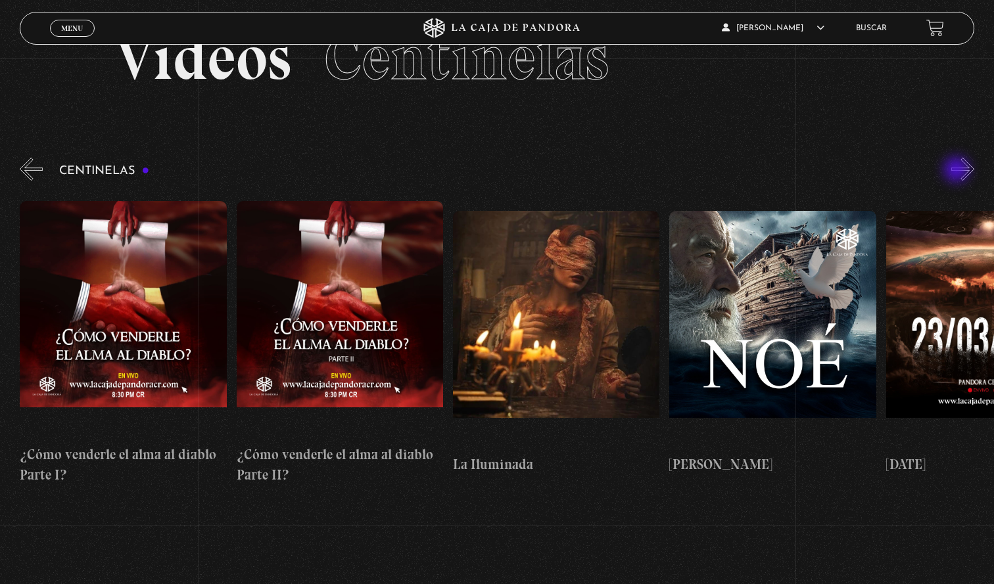
click at [957, 171] on button "»" at bounding box center [962, 169] width 23 height 23
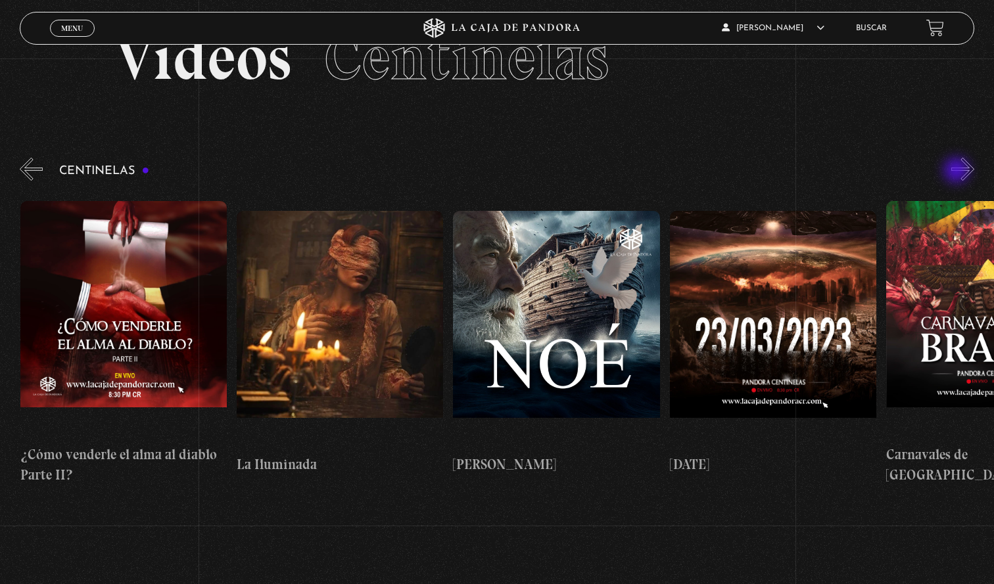
click at [957, 172] on button "»" at bounding box center [962, 169] width 23 height 23
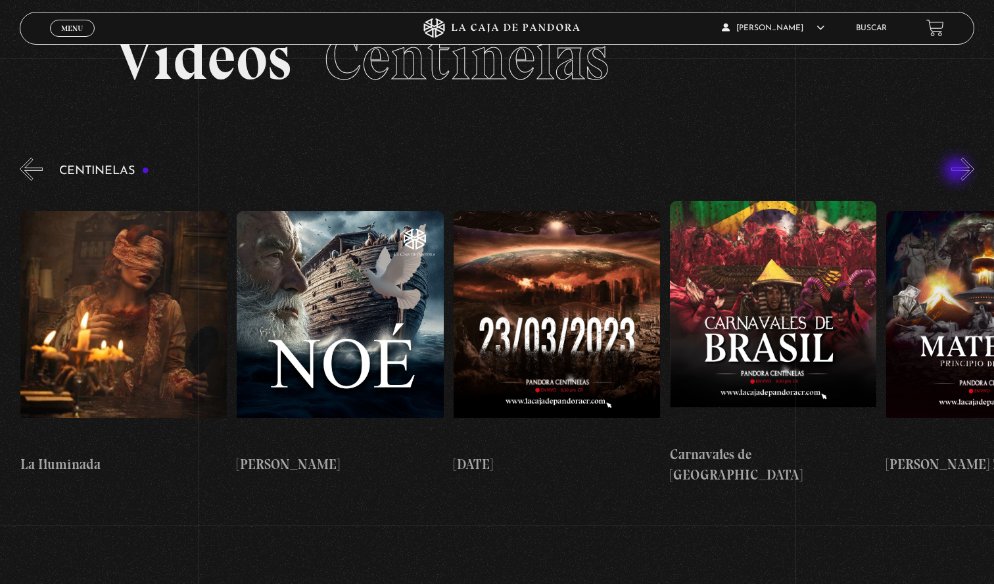
click at [957, 172] on button "»" at bounding box center [962, 169] width 23 height 23
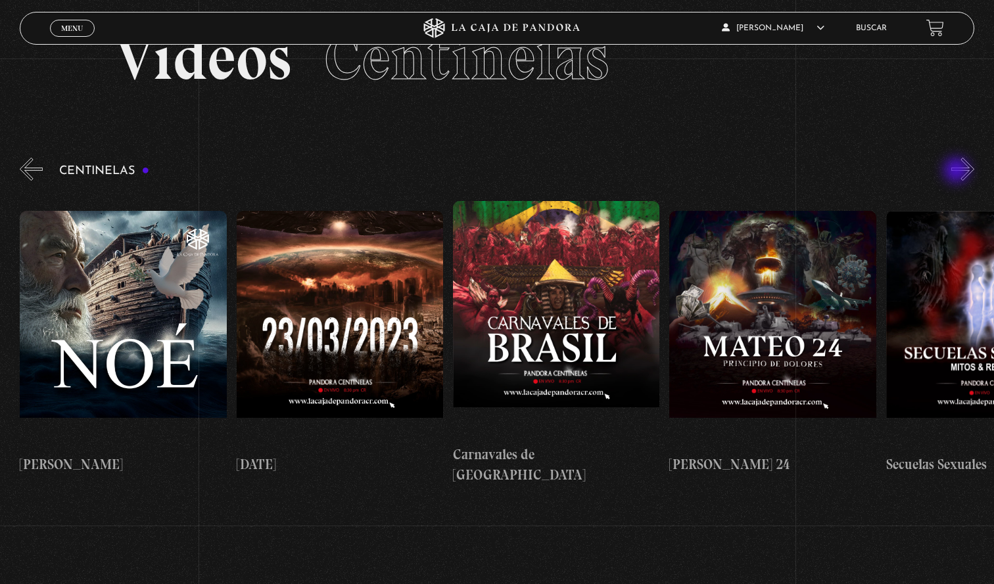
click at [957, 172] on button "»" at bounding box center [962, 169] width 23 height 23
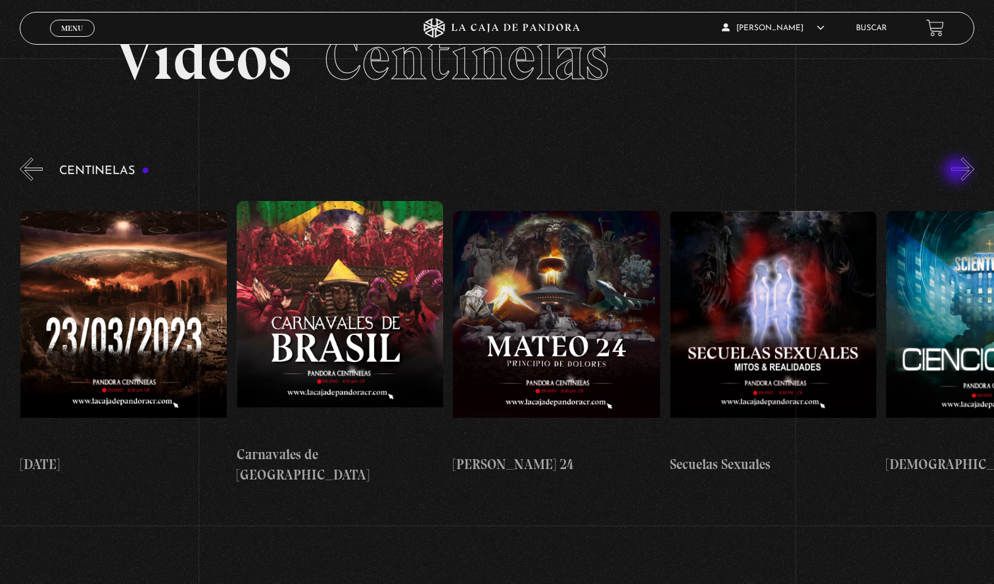
scroll to position [0, 8872]
click at [957, 172] on button "»" at bounding box center [962, 169] width 23 height 23
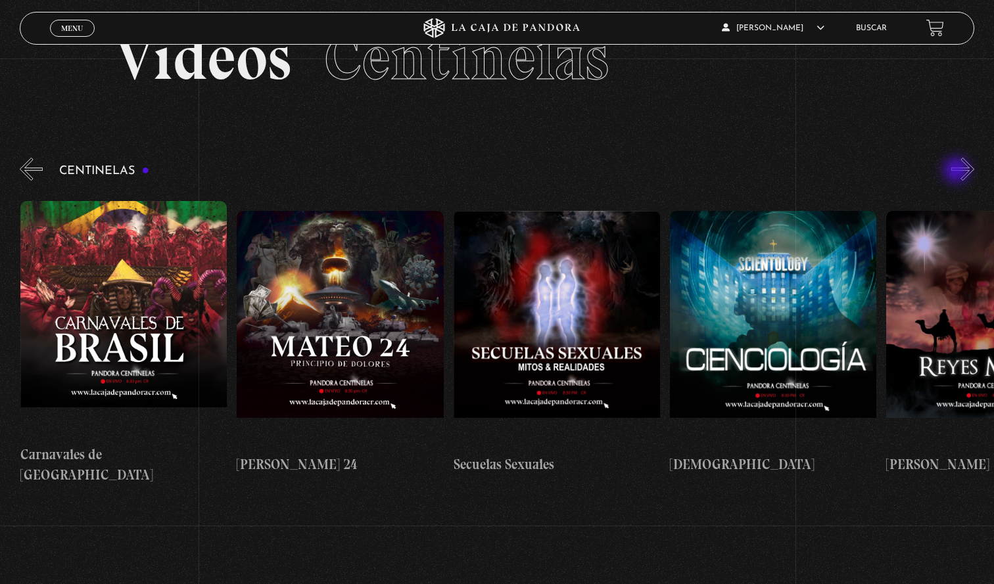
click at [957, 172] on button "»" at bounding box center [962, 169] width 23 height 23
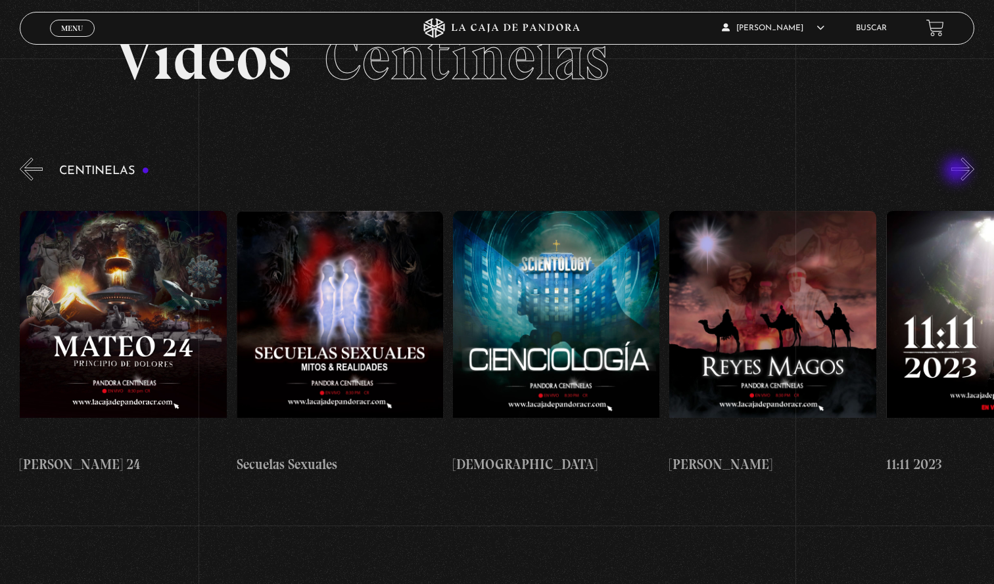
click at [957, 172] on button "»" at bounding box center [962, 169] width 23 height 23
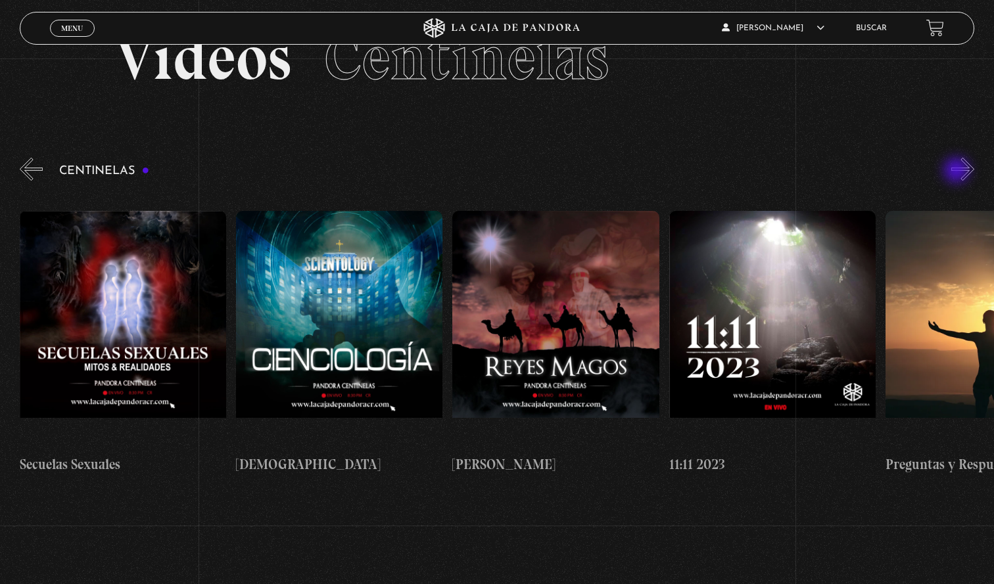
click at [957, 172] on button "»" at bounding box center [962, 169] width 23 height 23
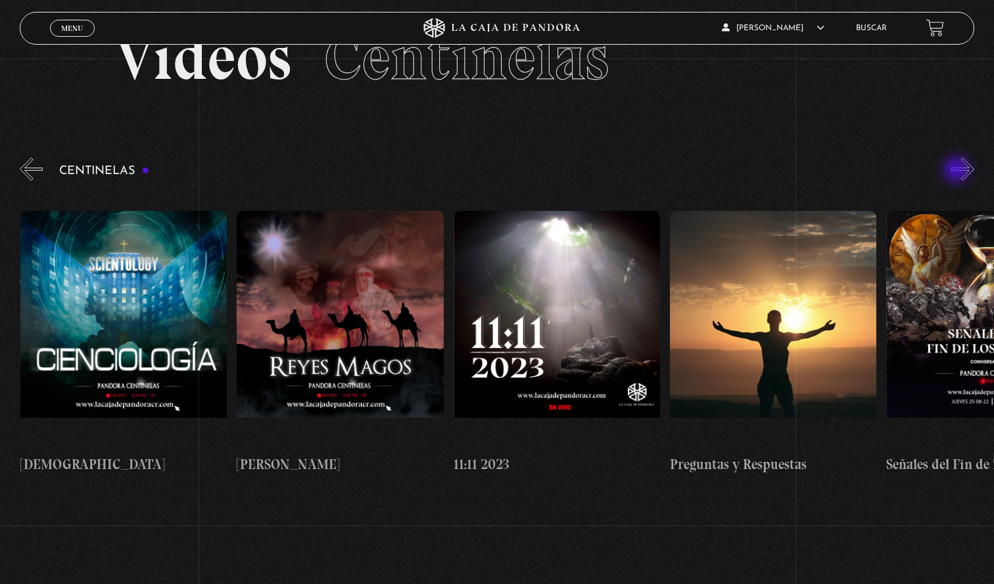
click at [957, 171] on button "»" at bounding box center [962, 169] width 23 height 23
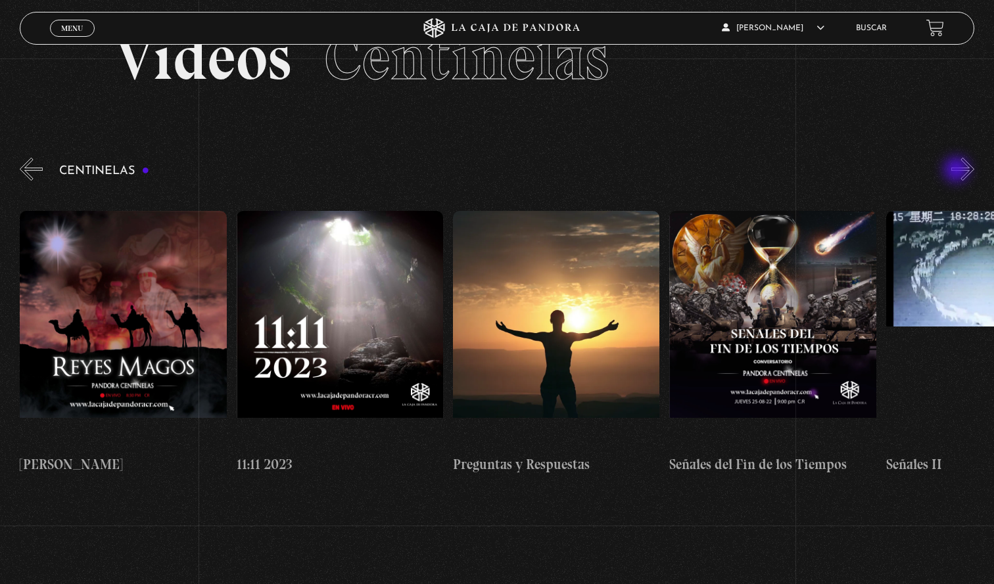
click at [957, 171] on button "»" at bounding box center [962, 169] width 23 height 23
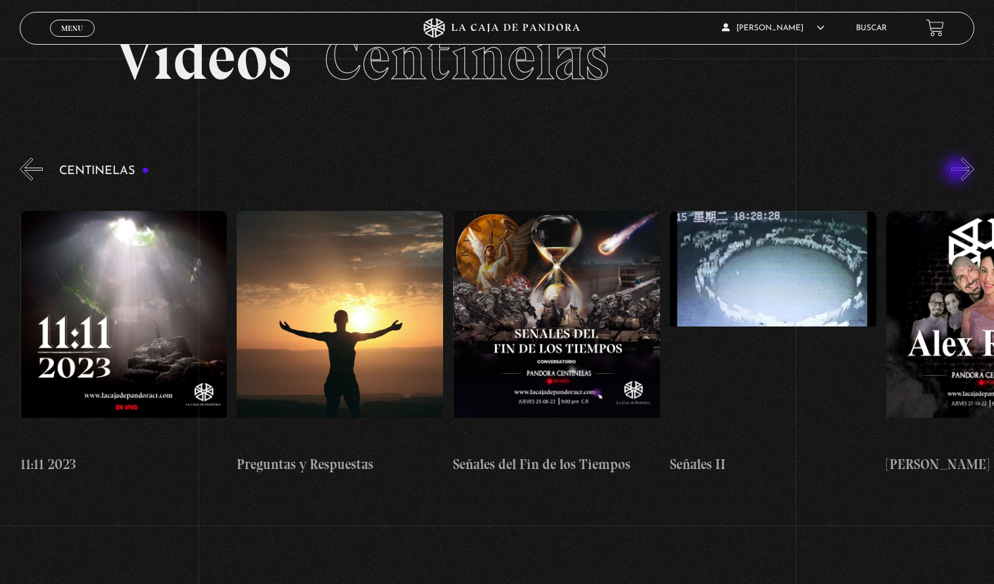
click at [957, 172] on button "»" at bounding box center [962, 169] width 23 height 23
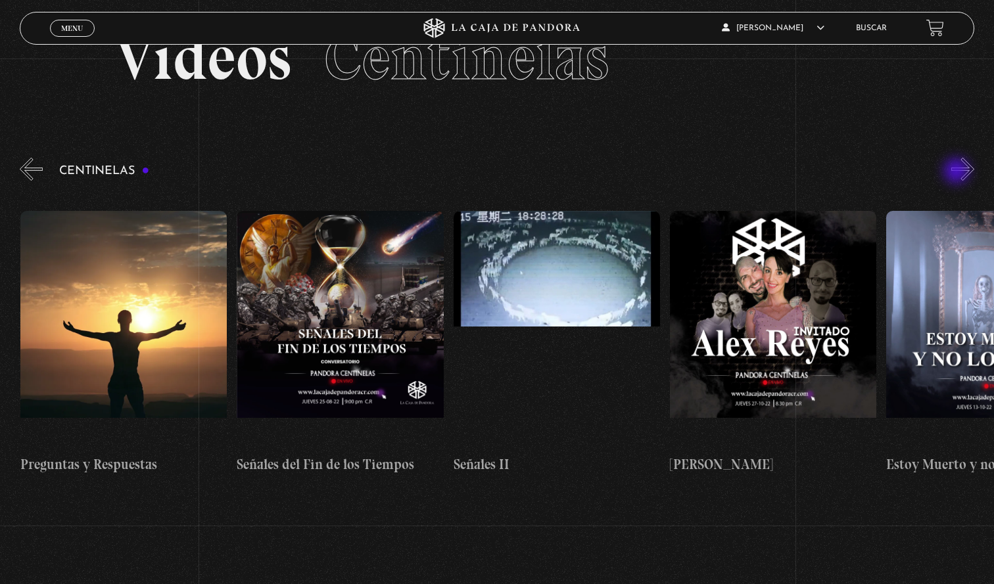
click at [957, 172] on button "»" at bounding box center [962, 169] width 23 height 23
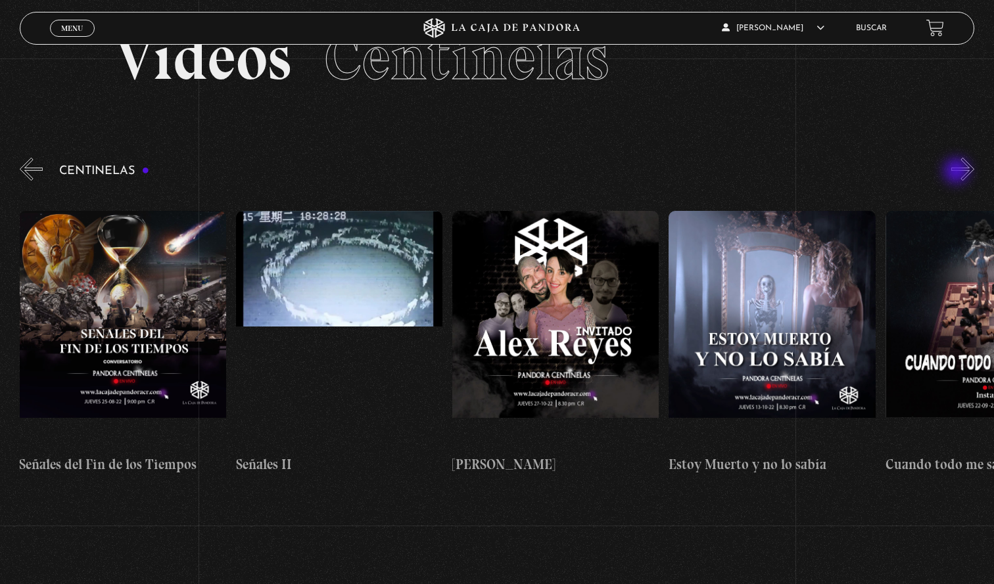
click at [957, 172] on button "»" at bounding box center [962, 169] width 23 height 23
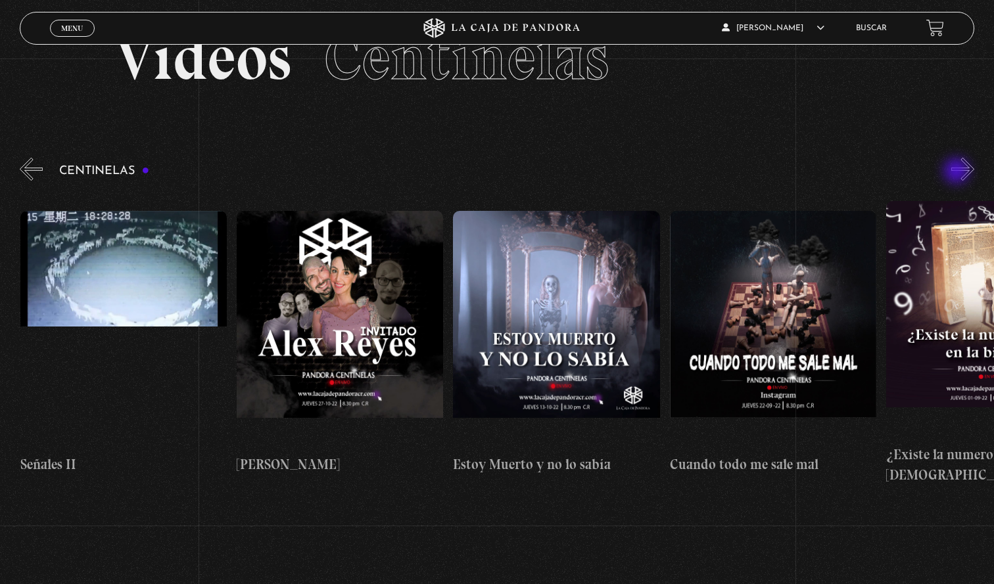
click at [957, 173] on button "»" at bounding box center [962, 169] width 23 height 23
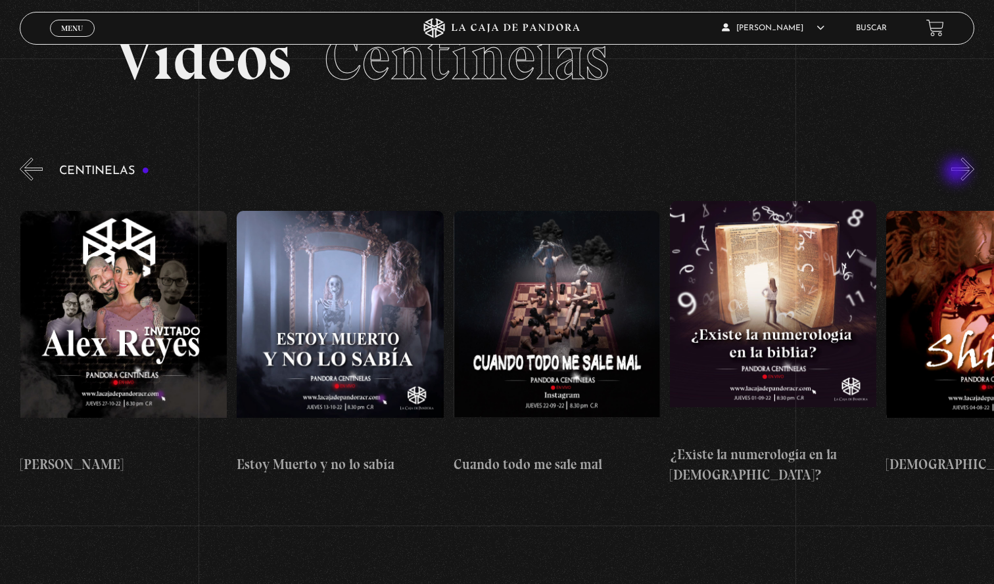
click at [957, 172] on button "»" at bounding box center [962, 169] width 23 height 23
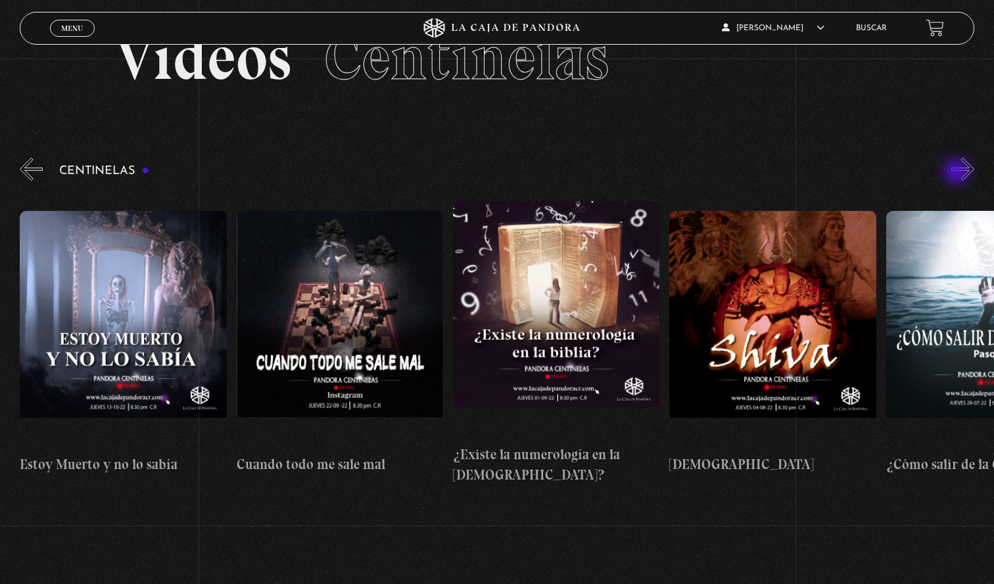
click at [957, 173] on button "»" at bounding box center [962, 169] width 23 height 23
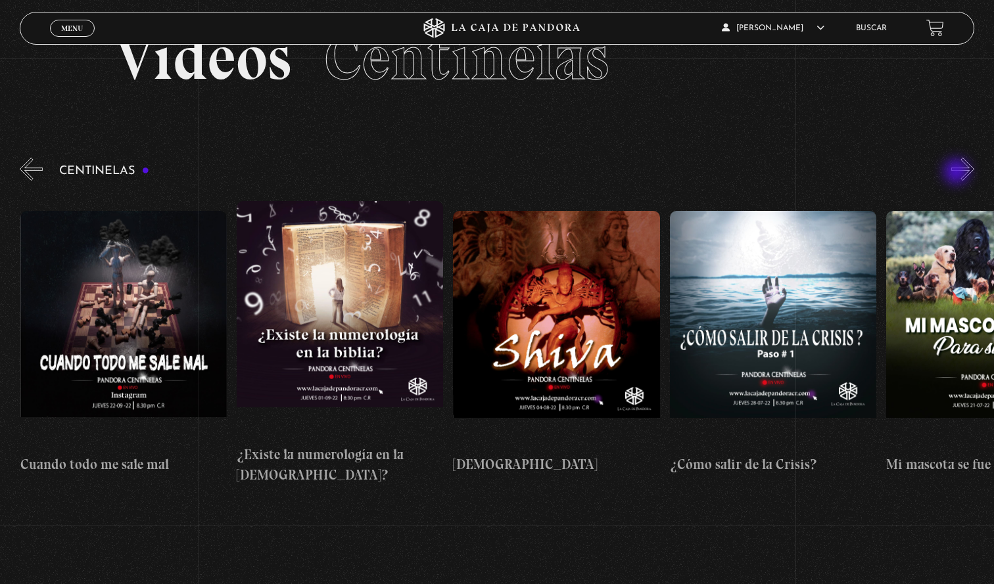
click at [957, 173] on button "»" at bounding box center [962, 169] width 23 height 23
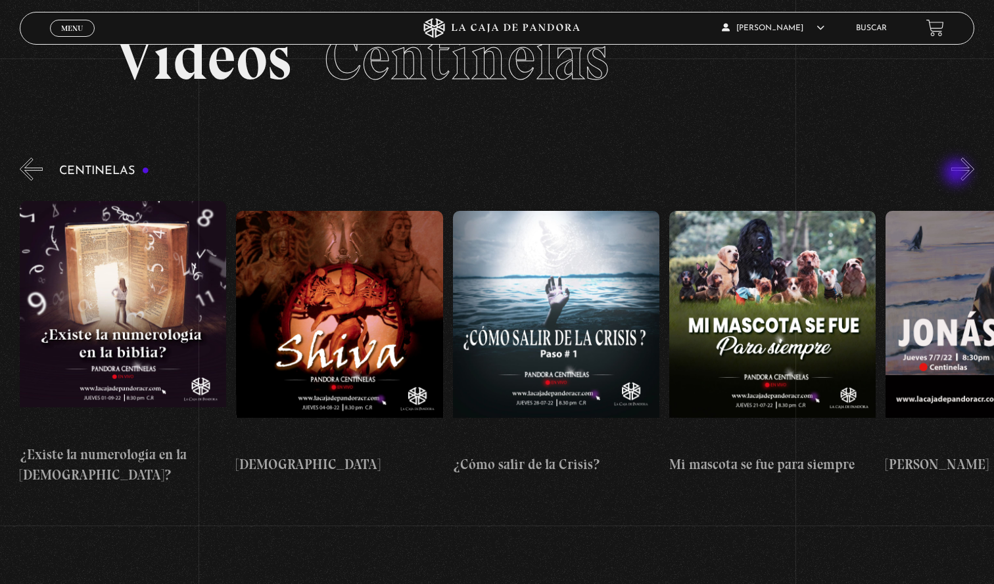
click at [957, 173] on button "»" at bounding box center [962, 169] width 23 height 23
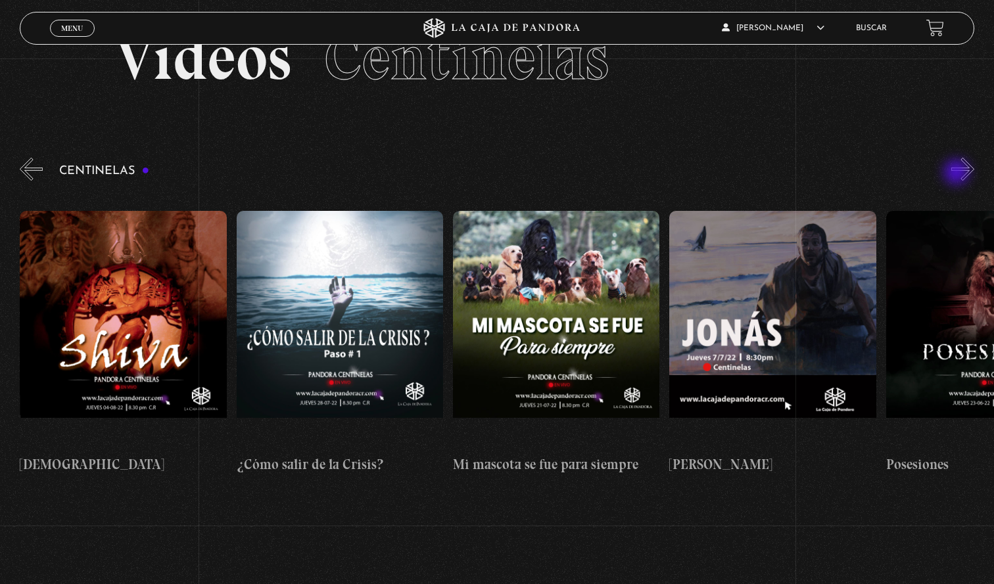
click at [957, 173] on button "»" at bounding box center [962, 169] width 23 height 23
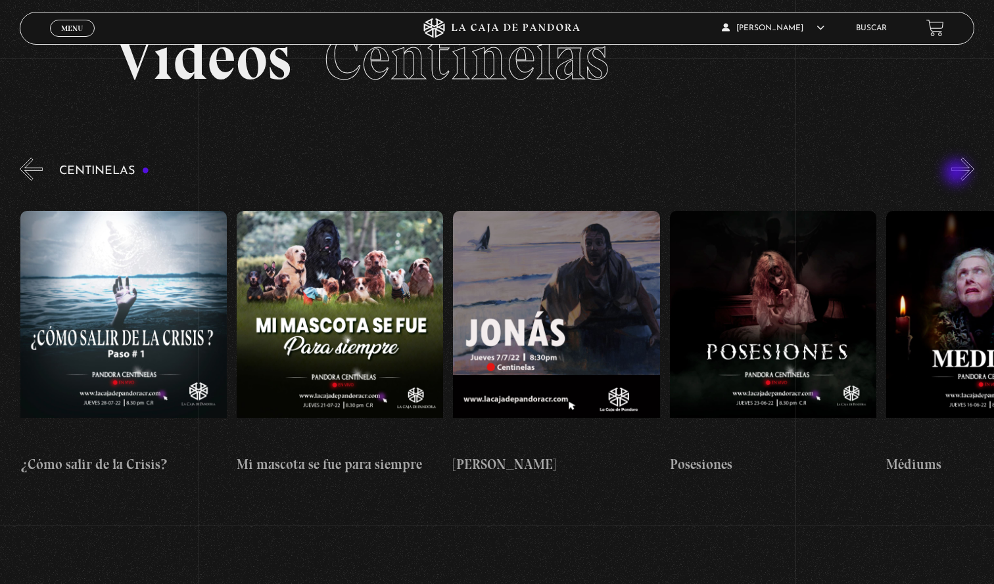
click at [957, 173] on button "»" at bounding box center [962, 169] width 23 height 23
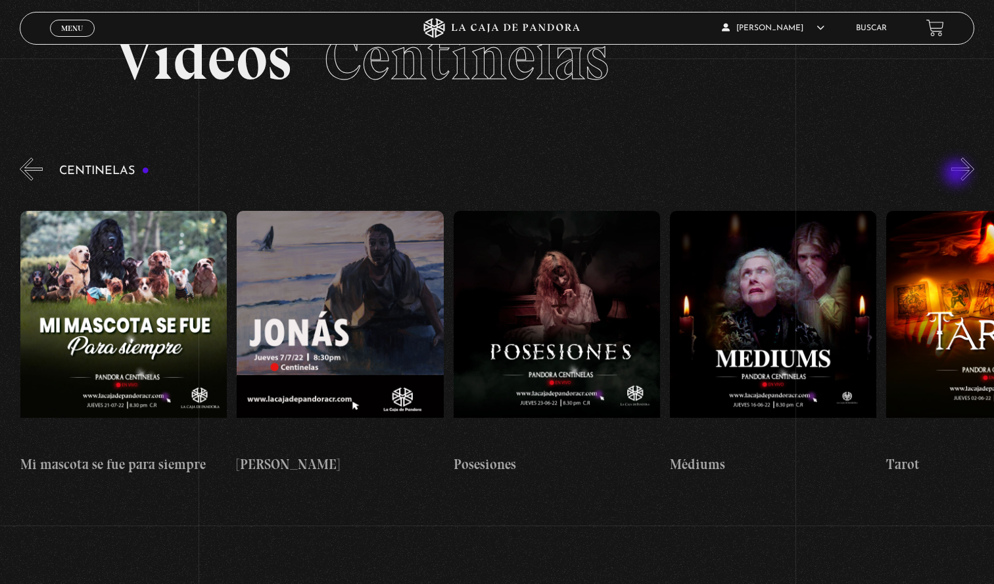
click at [957, 174] on button "»" at bounding box center [962, 169] width 23 height 23
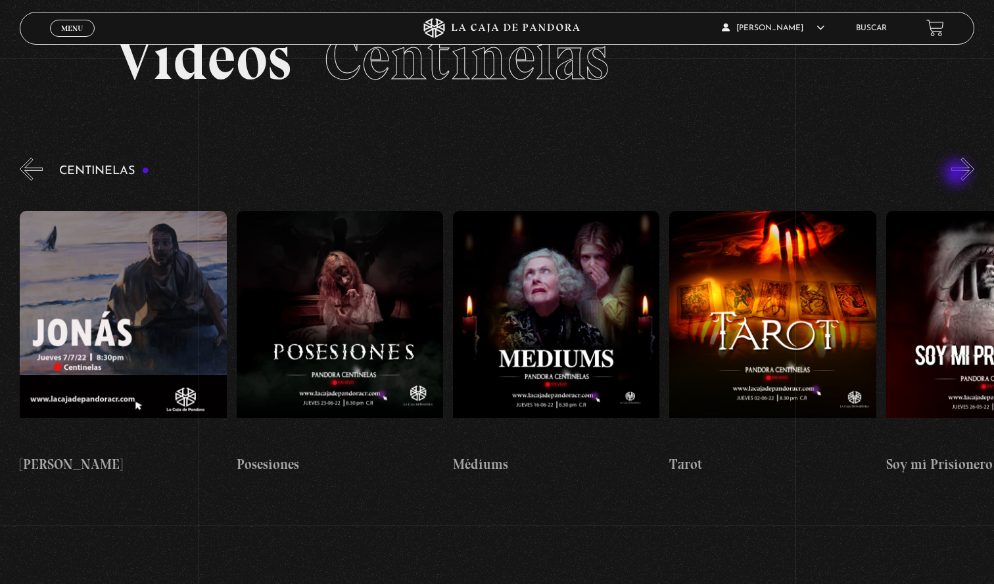
click at [957, 174] on button "»" at bounding box center [962, 169] width 23 height 23
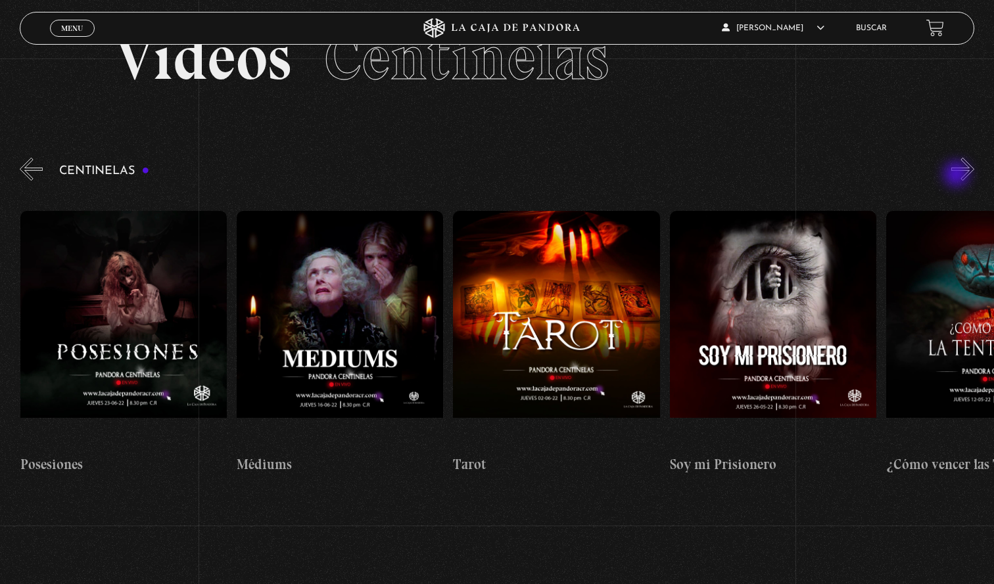
click at [957, 175] on button "»" at bounding box center [962, 169] width 23 height 23
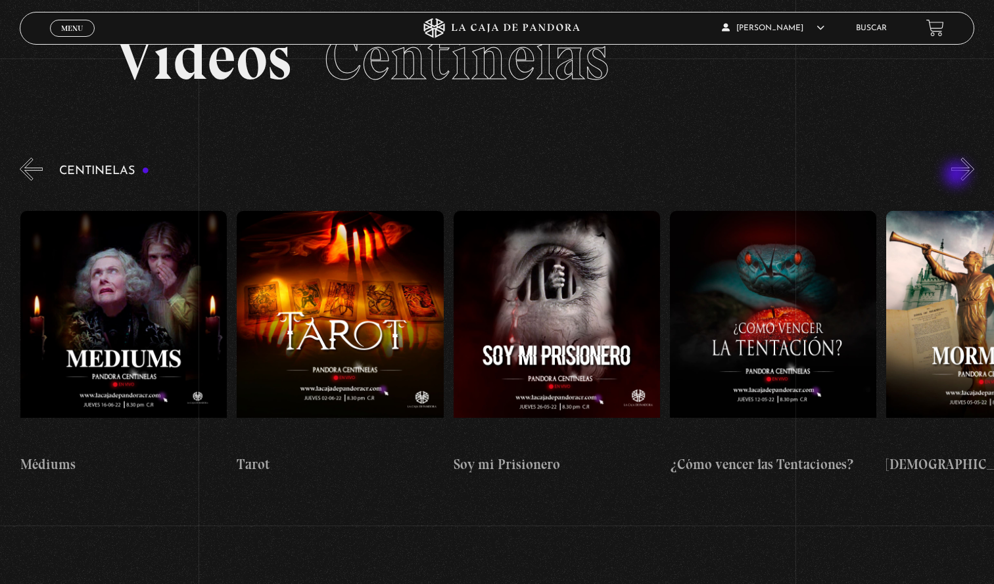
click at [957, 175] on button "»" at bounding box center [962, 169] width 23 height 23
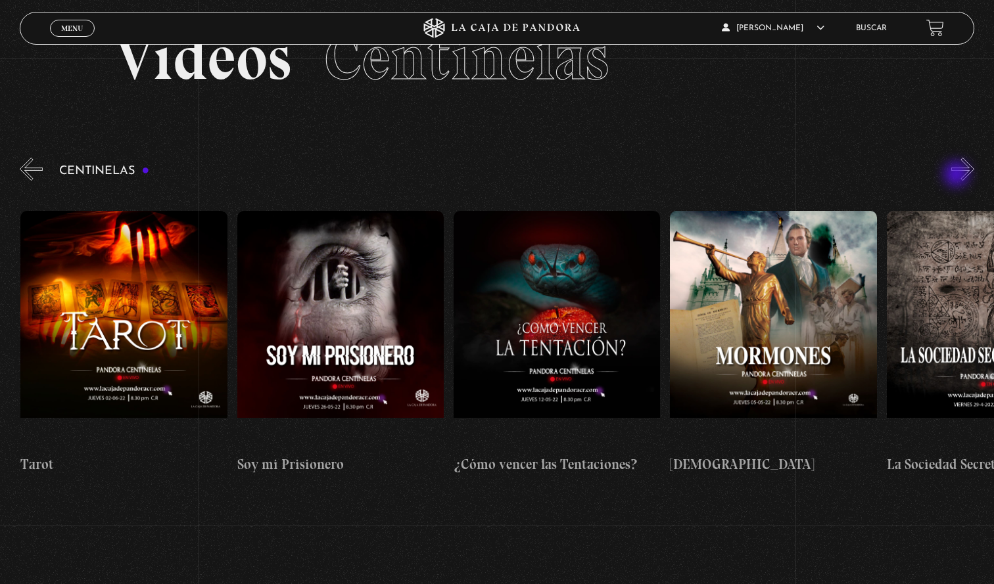
click at [957, 175] on button "»" at bounding box center [962, 169] width 23 height 23
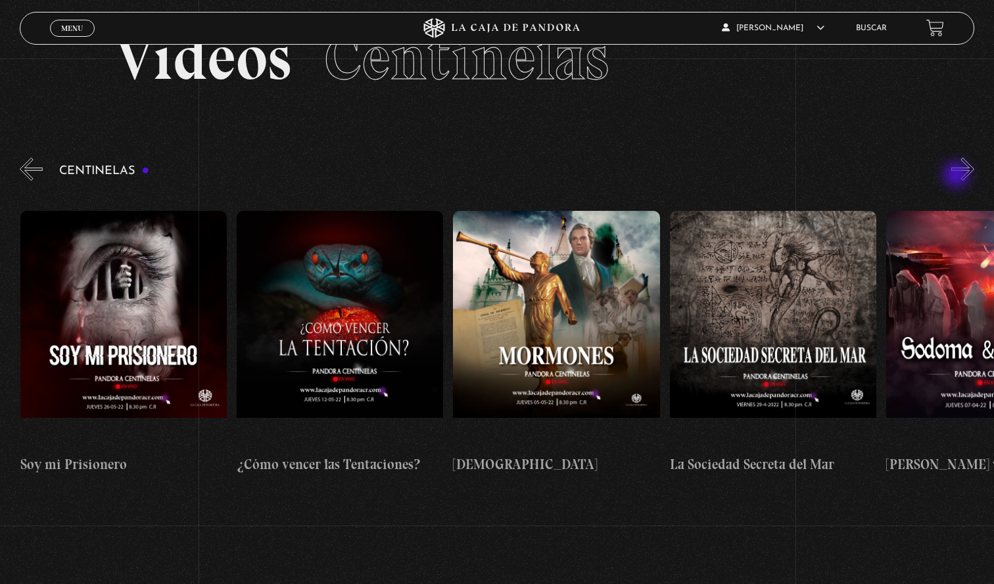
click at [957, 176] on button "»" at bounding box center [962, 169] width 23 height 23
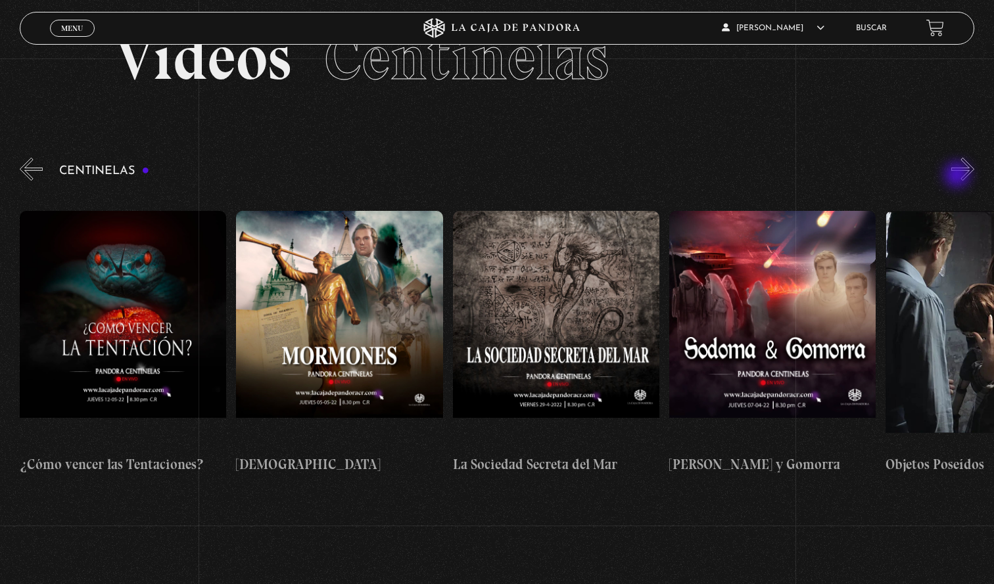
click at [958, 176] on button "»" at bounding box center [962, 169] width 23 height 23
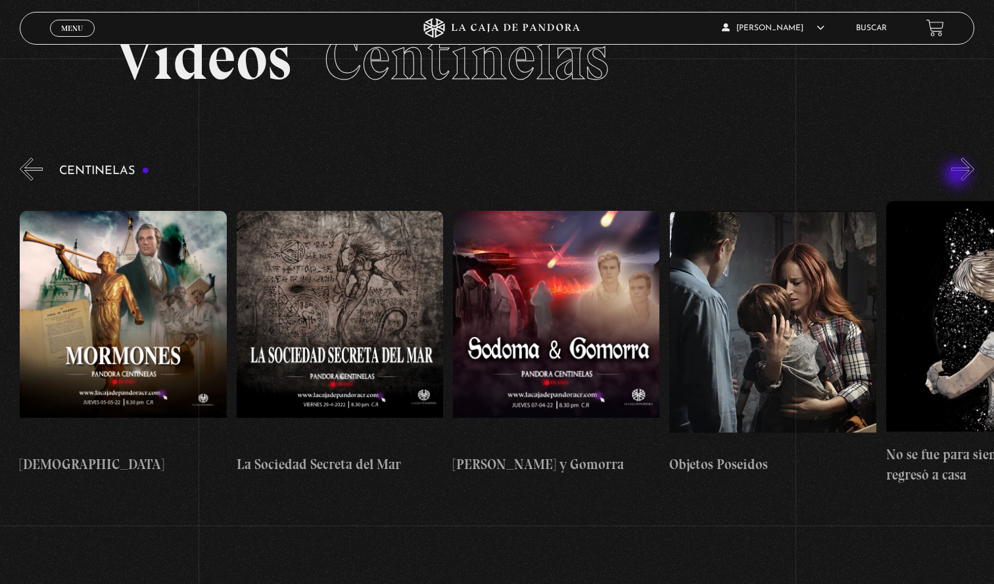
click at [958, 175] on button "»" at bounding box center [962, 169] width 23 height 23
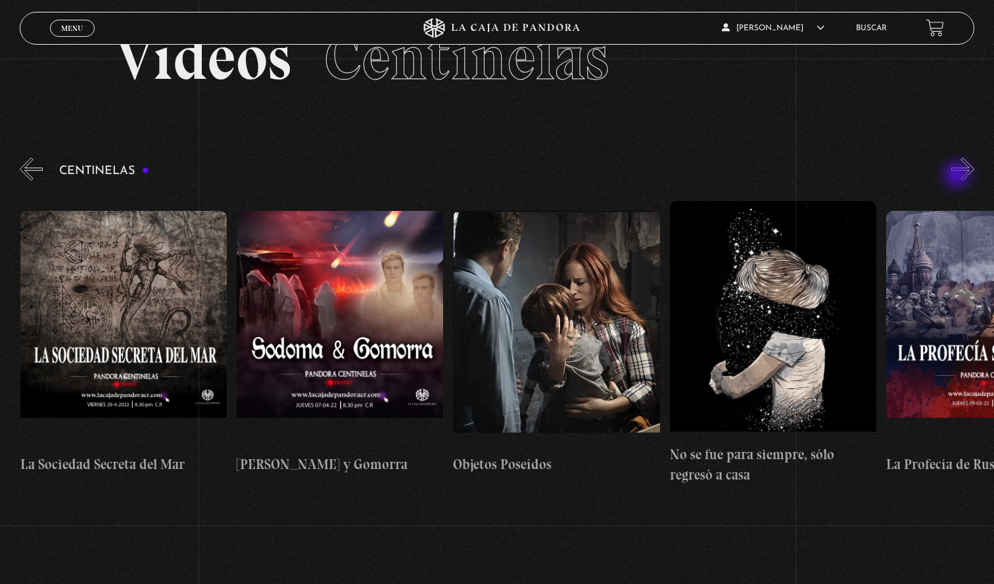
click at [958, 176] on button "»" at bounding box center [962, 169] width 23 height 23
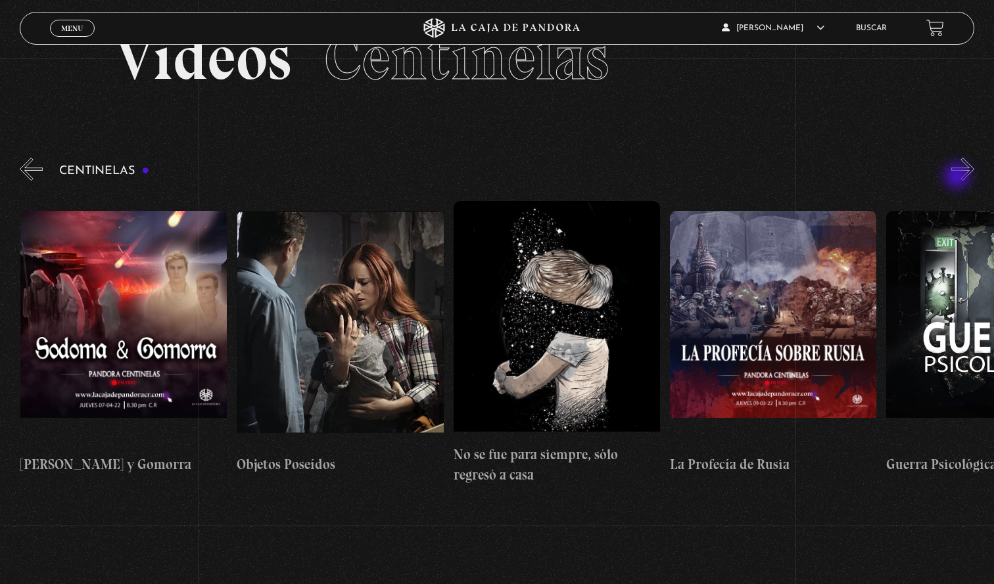
click at [958, 177] on button "»" at bounding box center [962, 169] width 23 height 23
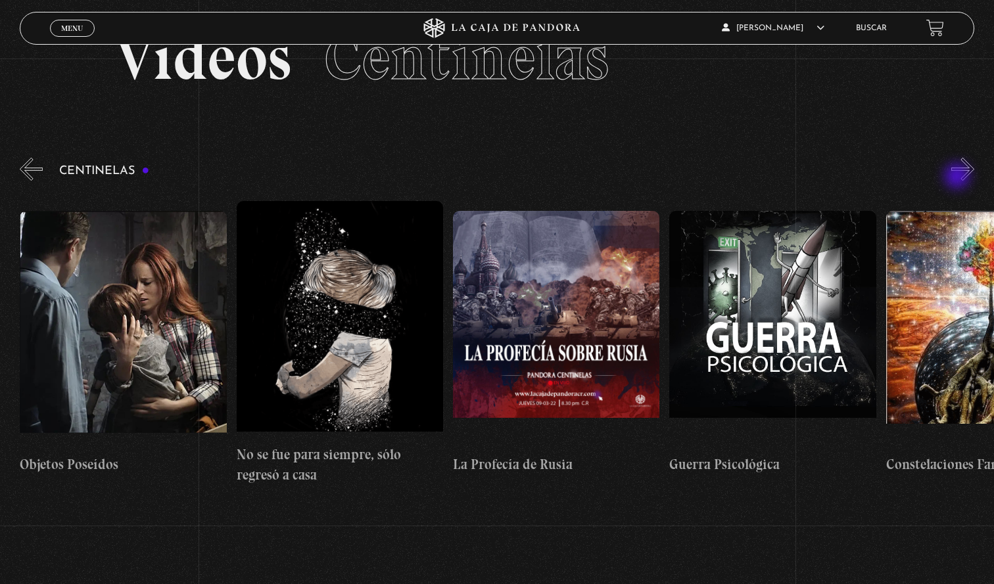
click at [958, 177] on button "»" at bounding box center [962, 169] width 23 height 23
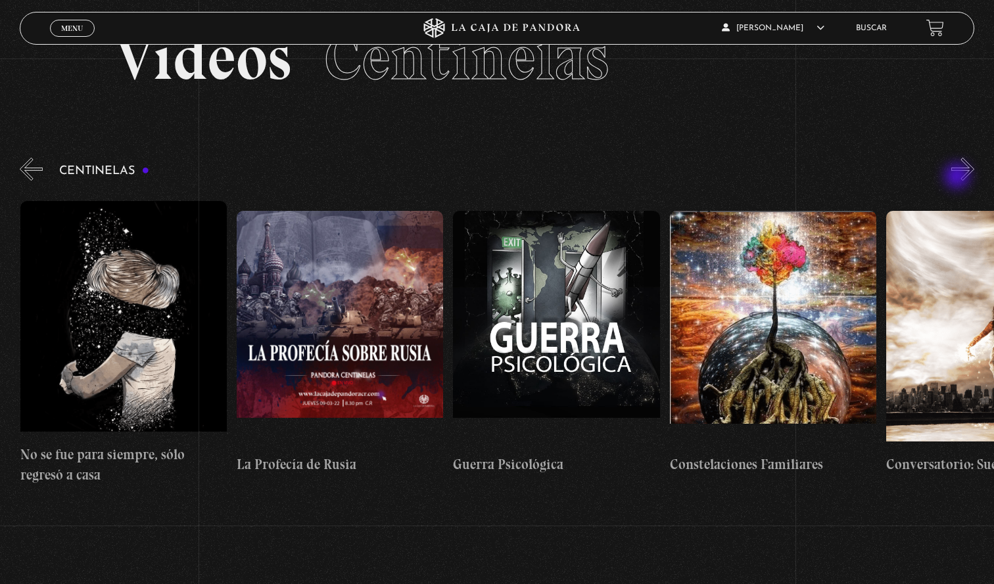
click at [958, 177] on button "»" at bounding box center [962, 169] width 23 height 23
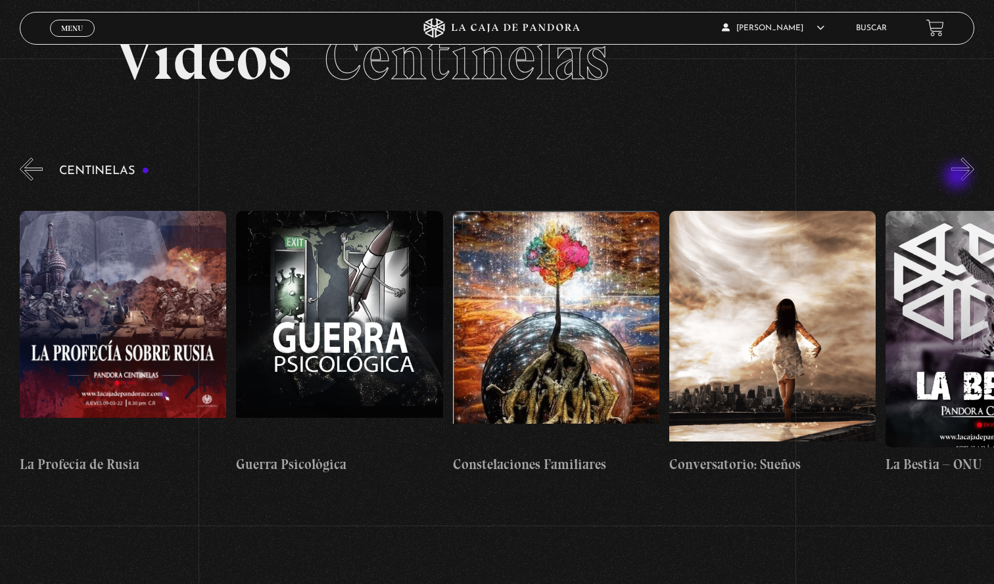
click at [958, 177] on button "»" at bounding box center [962, 169] width 23 height 23
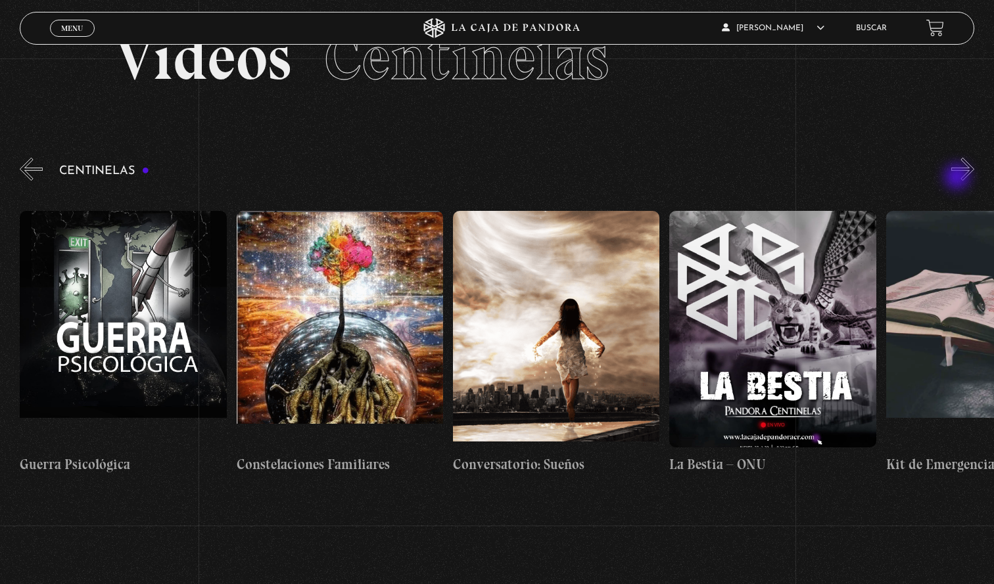
click at [958, 178] on button "»" at bounding box center [962, 169] width 23 height 23
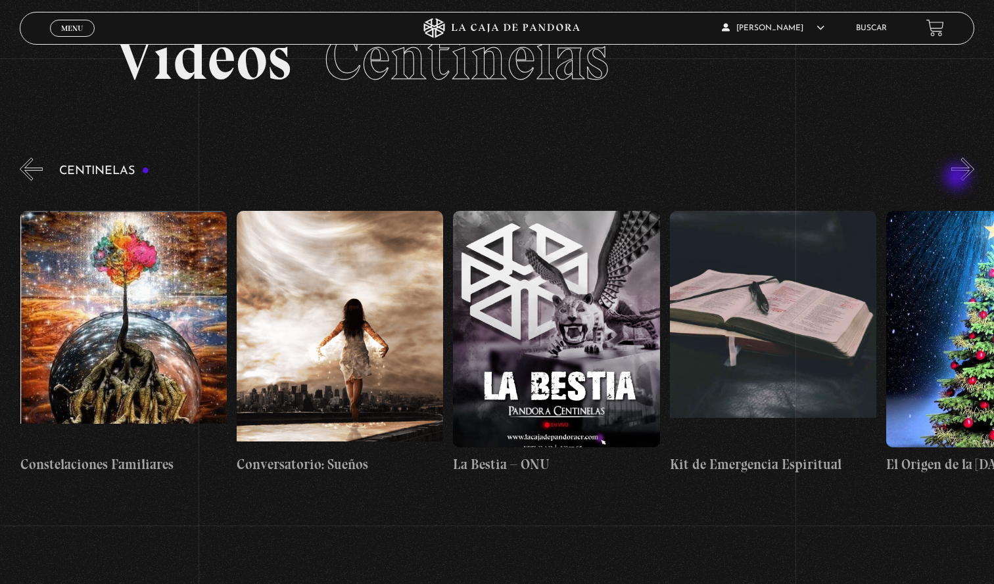
click at [958, 178] on button "»" at bounding box center [962, 169] width 23 height 23
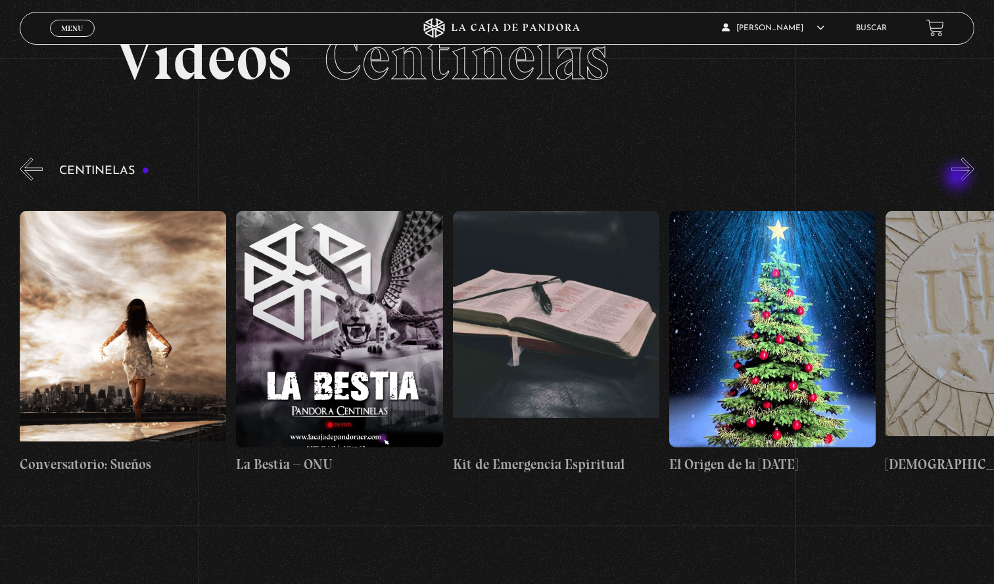
click at [958, 178] on button "»" at bounding box center [962, 169] width 23 height 23
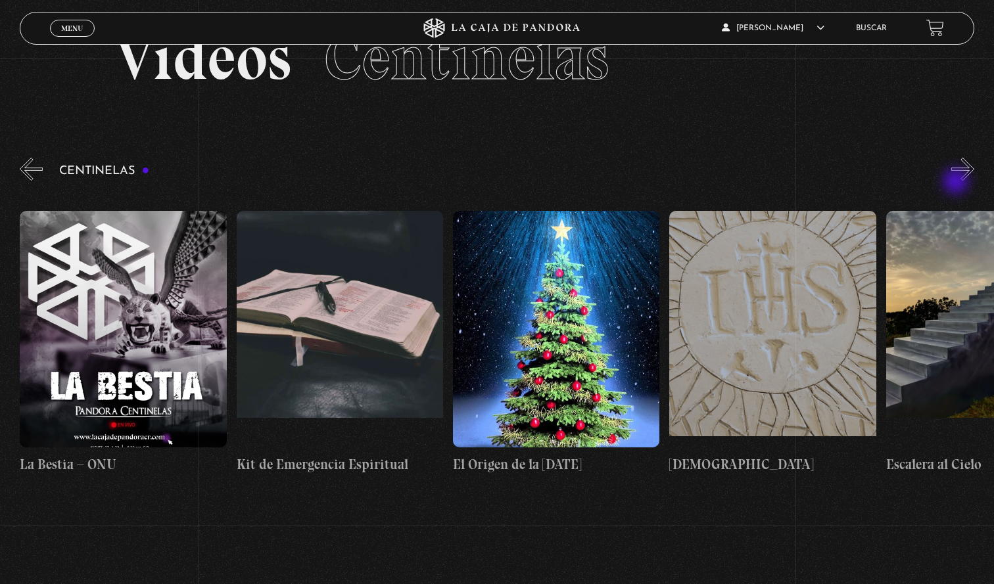
scroll to position [0, 15798]
click at [957, 182] on div "Centinelas" at bounding box center [507, 325] width 974 height 341
click at [961, 175] on button "»" at bounding box center [962, 169] width 23 height 23
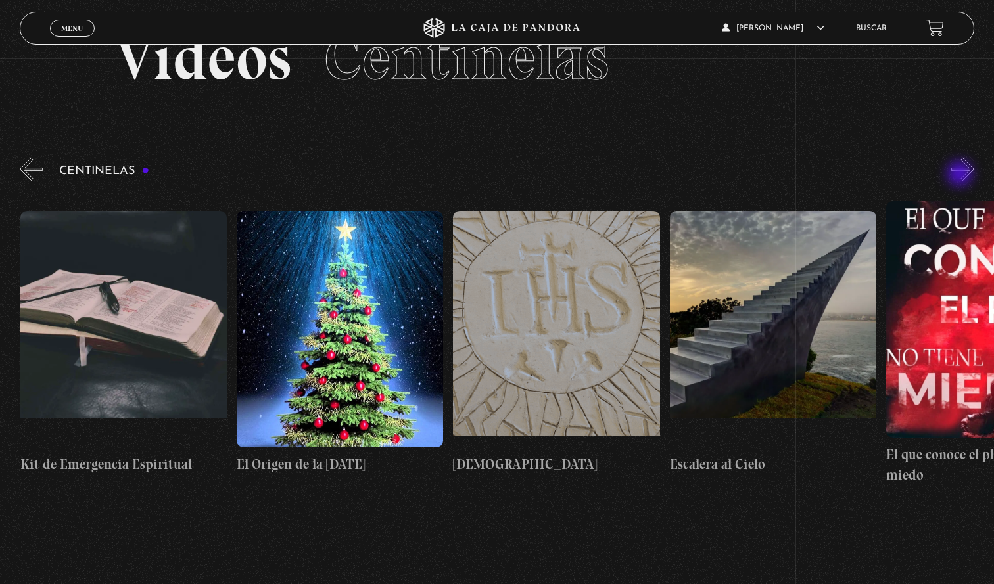
scroll to position [0, 16014]
click at [965, 168] on button "»" at bounding box center [962, 169] width 23 height 23
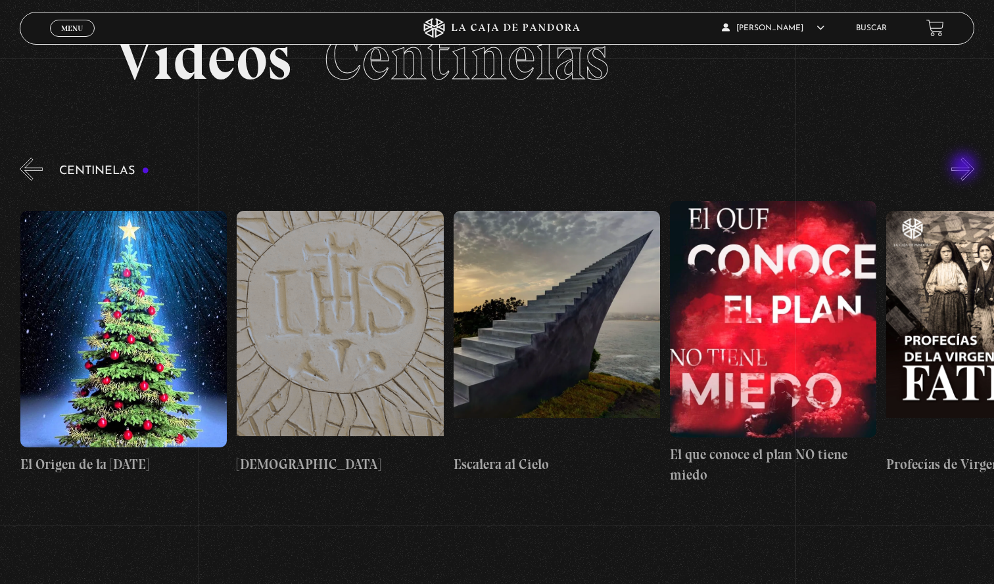
click at [965, 168] on button "»" at bounding box center [962, 169] width 23 height 23
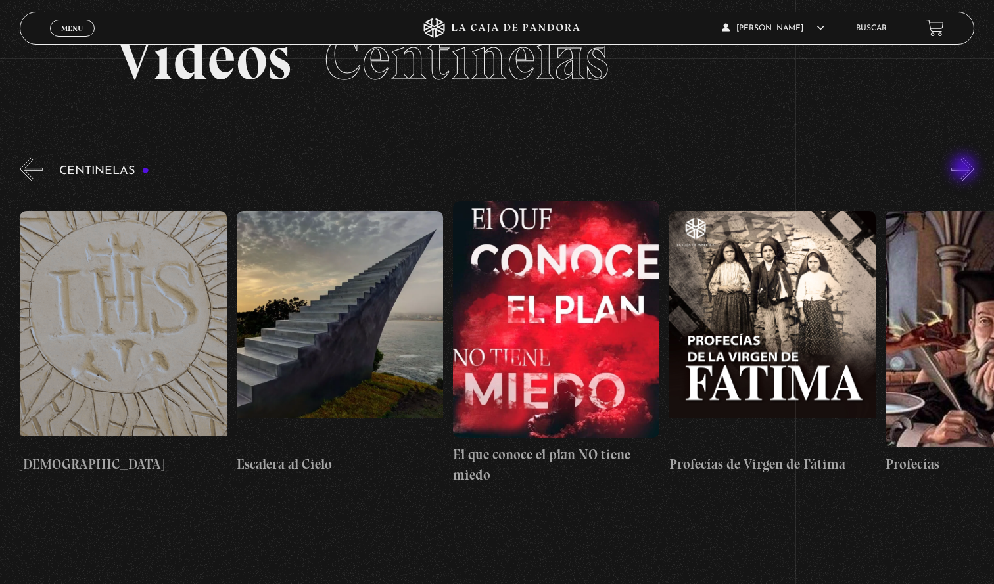
click at [965, 169] on button "»" at bounding box center [962, 169] width 23 height 23
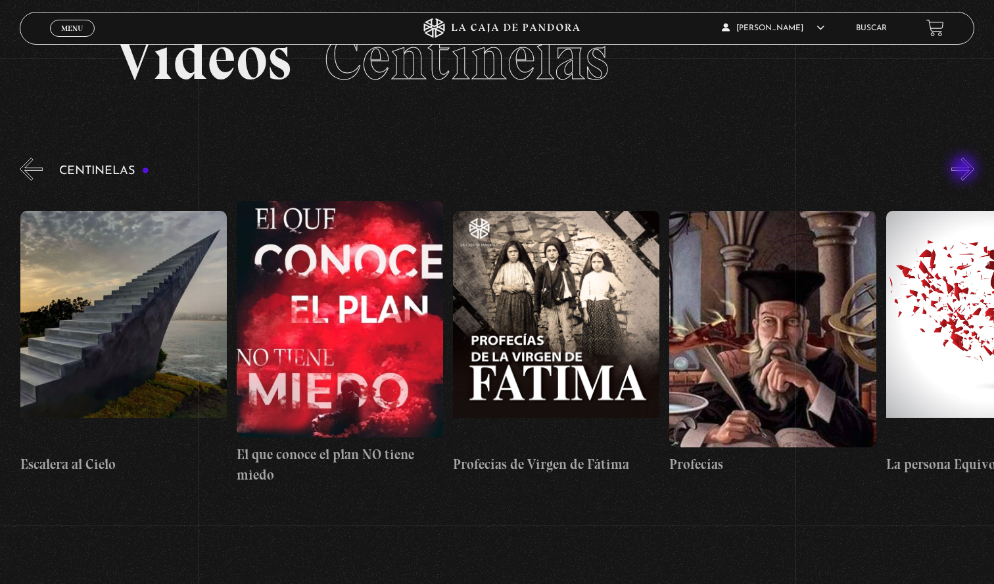
click at [965, 170] on button "»" at bounding box center [962, 169] width 23 height 23
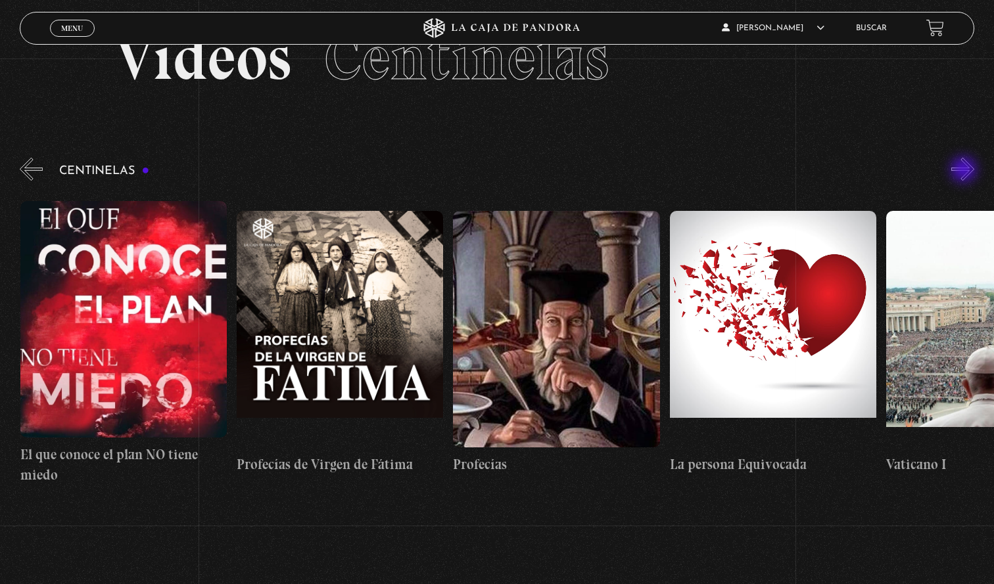
click at [965, 171] on button "»" at bounding box center [962, 169] width 23 height 23
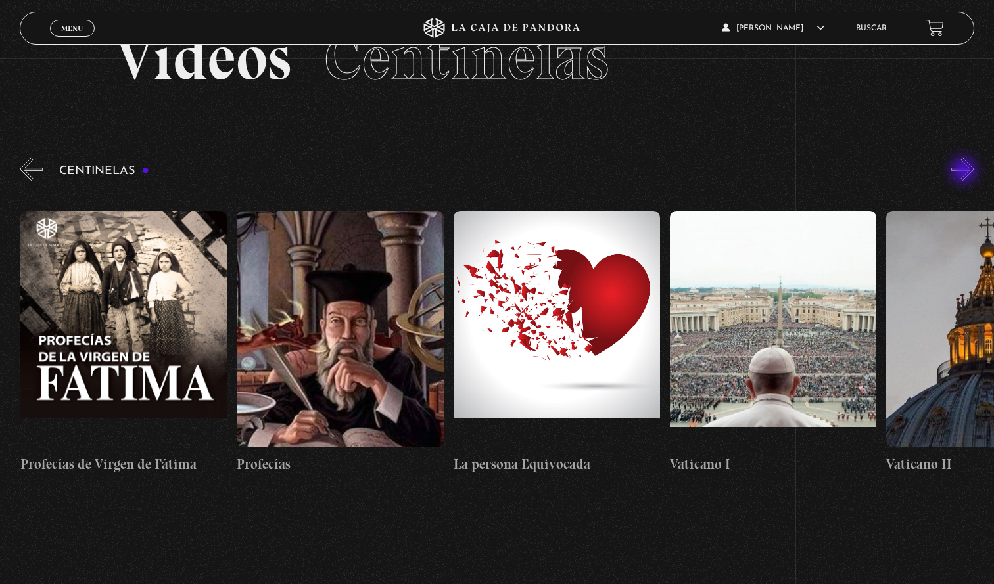
click at [965, 172] on button "»" at bounding box center [962, 169] width 23 height 23
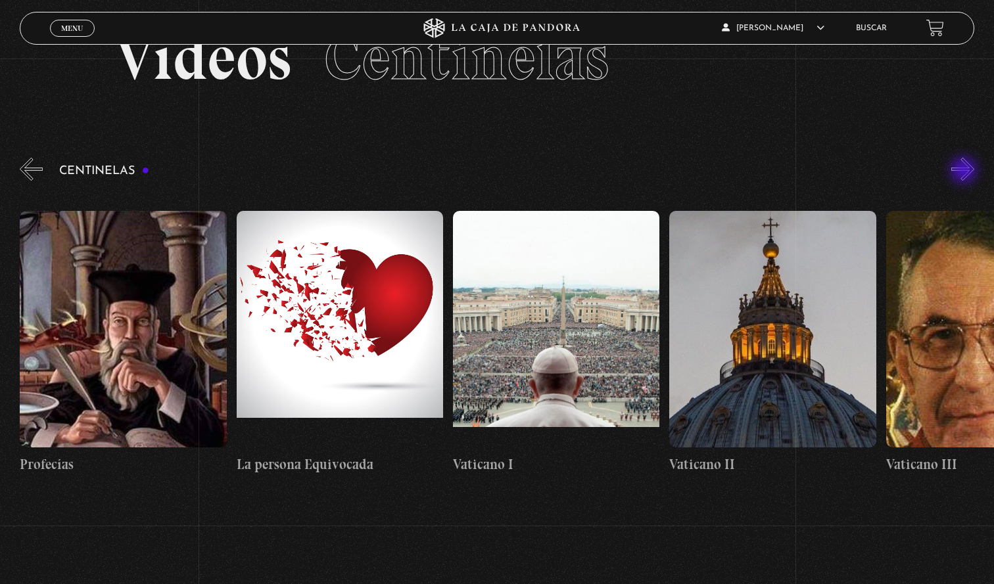
click at [965, 172] on button "»" at bounding box center [962, 169] width 23 height 23
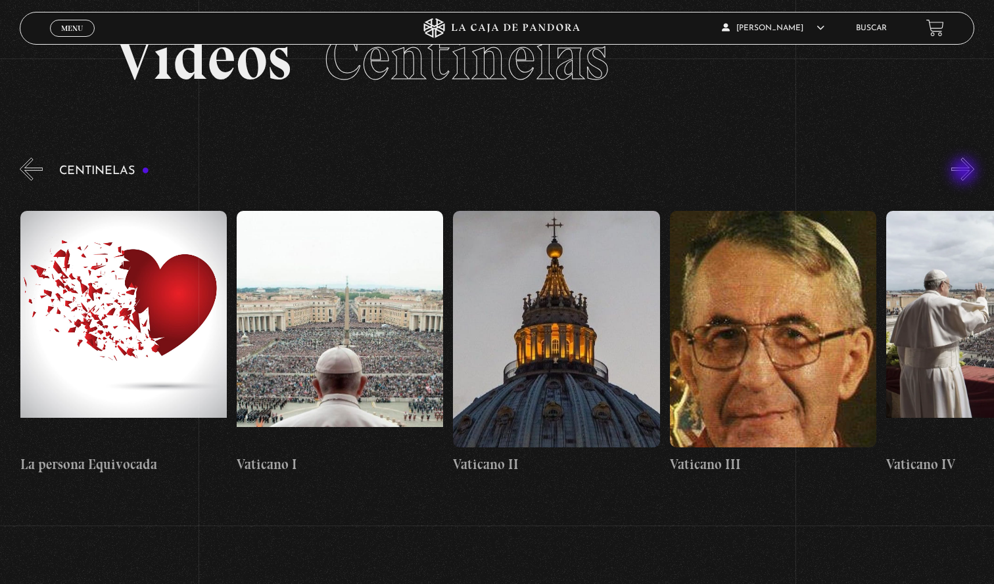
click at [965, 172] on button "»" at bounding box center [962, 169] width 23 height 23
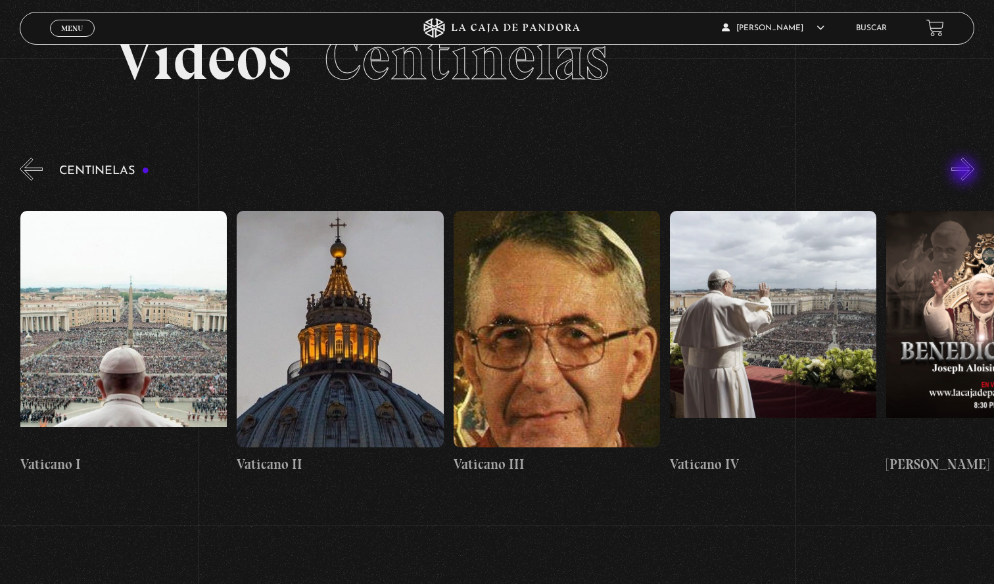
click at [965, 172] on button "»" at bounding box center [962, 169] width 23 height 23
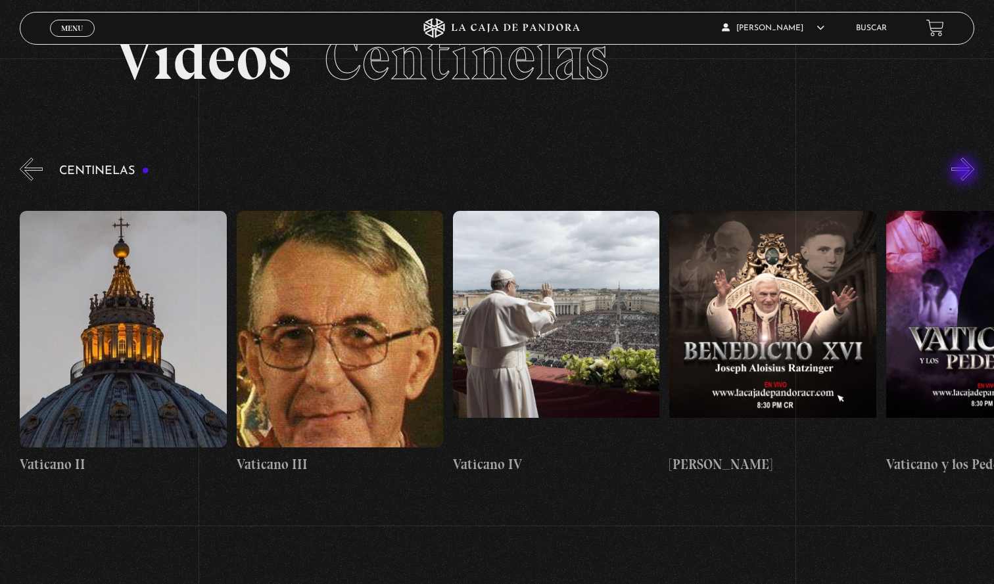
click at [965, 172] on button "»" at bounding box center [962, 169] width 23 height 23
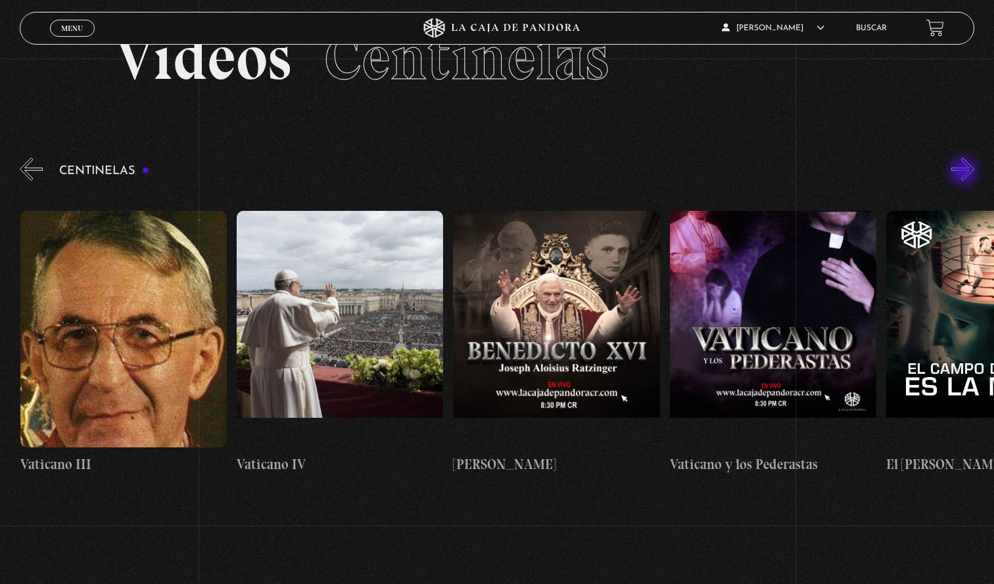
click at [965, 172] on button "»" at bounding box center [962, 169] width 23 height 23
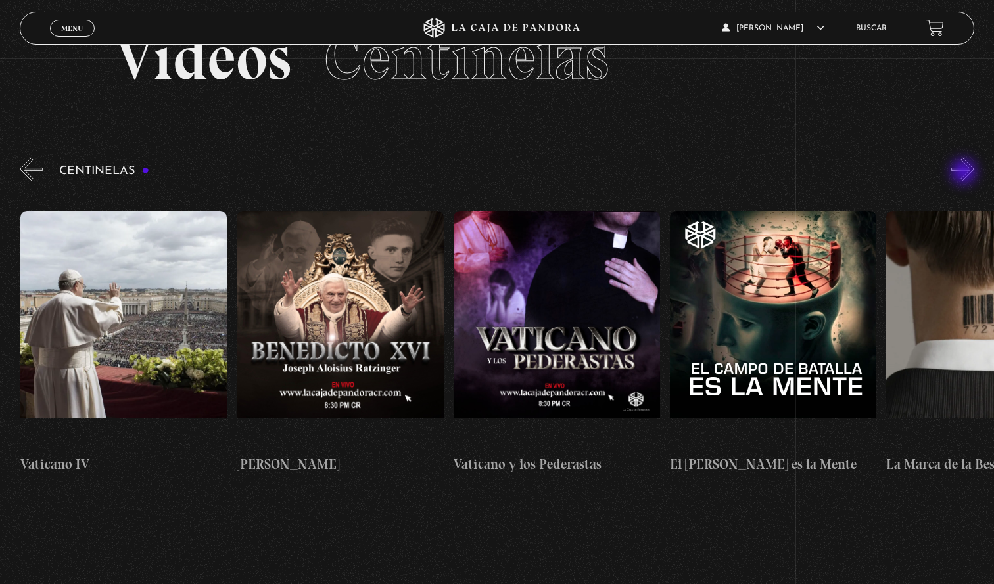
click at [965, 173] on button "»" at bounding box center [962, 169] width 23 height 23
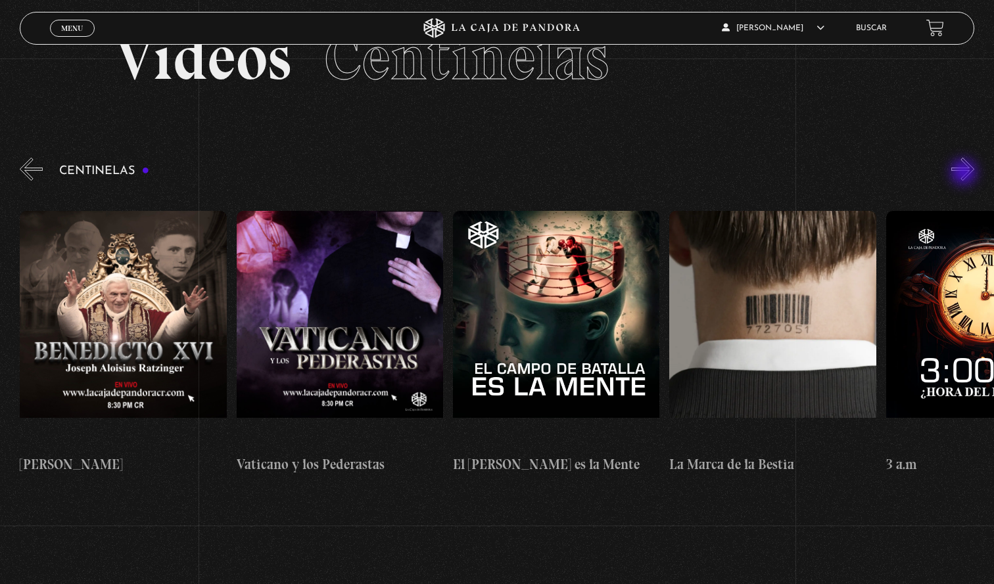
click at [965, 173] on button "»" at bounding box center [962, 169] width 23 height 23
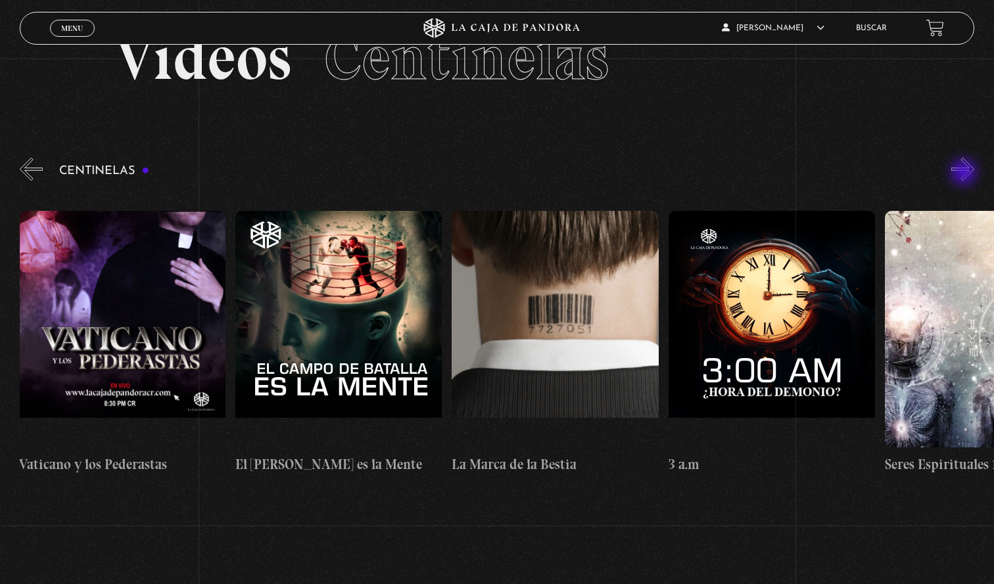
click at [965, 173] on button "»" at bounding box center [962, 169] width 23 height 23
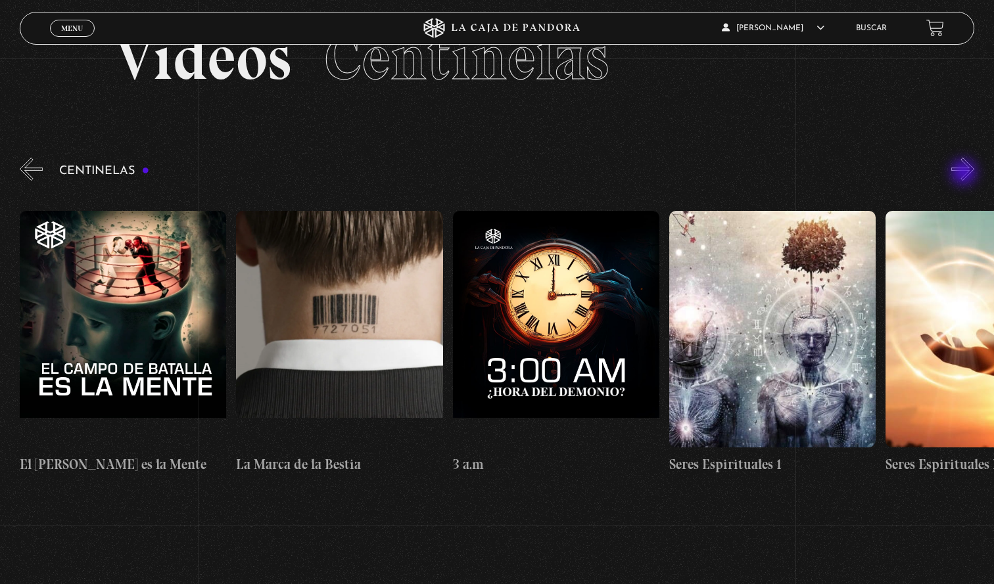
scroll to position [0, 19044]
click at [802, 342] on figure at bounding box center [772, 329] width 206 height 237
